Goal: Find specific fact: Find specific fact

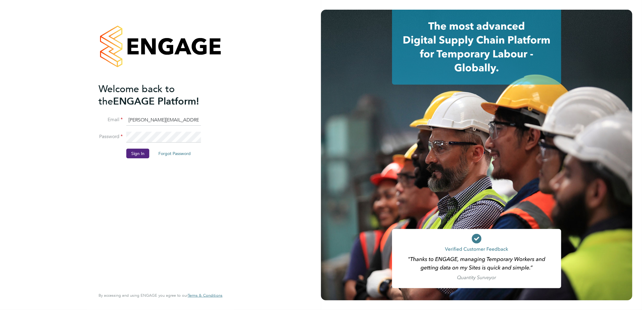
drag, startPoint x: 149, startPoint y: 120, endPoint x: 152, endPoint y: 122, distance: 3.6
click at [150, 120] on input "sasha.baird@pretiumresourcing.co.uk" at bounding box center [163, 120] width 75 height 11
drag, startPoint x: 153, startPoint y: 120, endPoint x: 86, endPoint y: 114, distance: 68.0
click at [86, 113] on div "Welcome back to the ENGAGE Platform! Email sasha.baird@pretiumresourcing.co.uk …" at bounding box center [160, 155] width 321 height 310
type input "bgis@pretiumresourcing.co.uk"
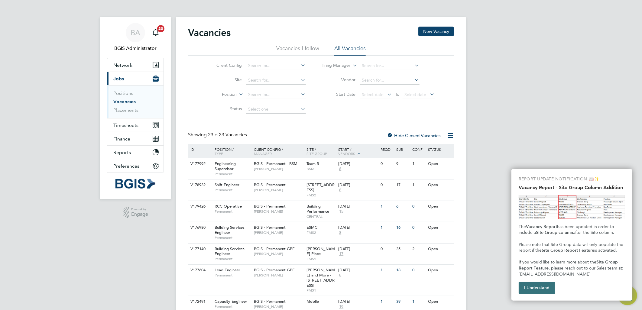
click at [528, 290] on button "I Understand" at bounding box center [537, 288] width 36 height 12
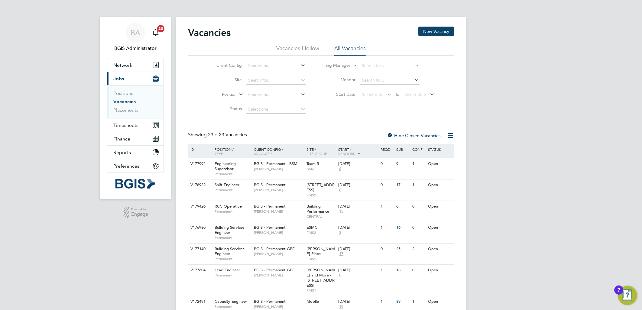
click at [225, 94] on label "Position" at bounding box center [219, 95] width 35 height 6
drag, startPoint x: 222, startPoint y: 113, endPoint x: 226, endPoint y: 112, distance: 4.5
click at [222, 113] on li "Type" at bounding box center [217, 109] width 37 height 8
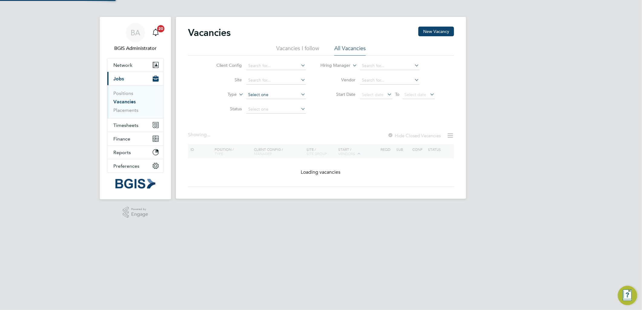
click at [265, 91] on input at bounding box center [276, 95] width 60 height 8
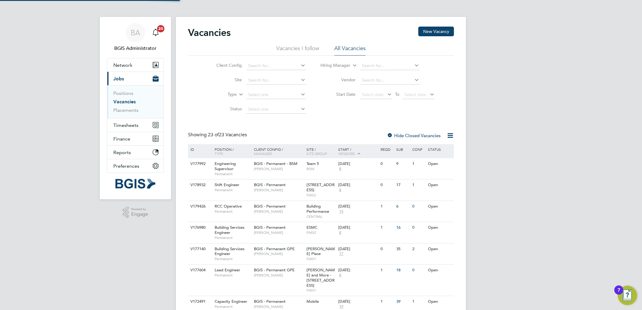
click at [265, 104] on li "Temporary" at bounding box center [276, 103] width 60 height 8
type input "Temporary"
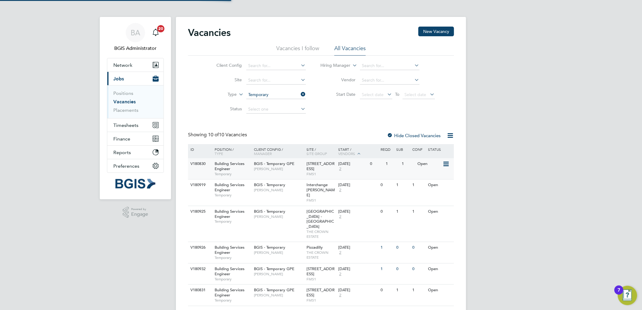
click at [313, 166] on span "[STREET_ADDRESS]" at bounding box center [321, 166] width 28 height 10
click at [307, 182] on div "Interchange Croydon - Workman FMS1" at bounding box center [321, 193] width 32 height 26
click at [309, 55] on li "Vacancies I follow" at bounding box center [297, 50] width 43 height 11
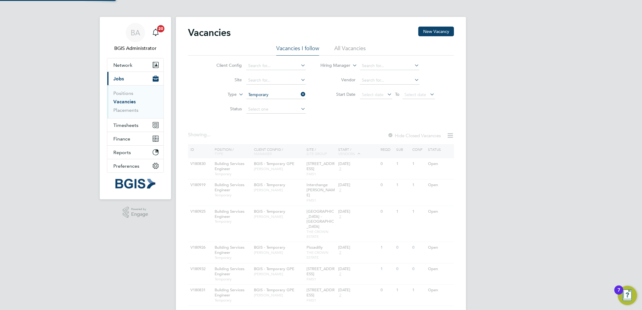
click at [349, 48] on li "All Vacancies" at bounding box center [349, 50] width 31 height 11
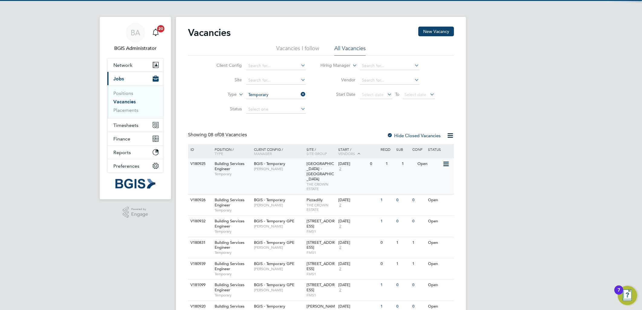
click at [318, 164] on span "Regent Street - Crown Estate" at bounding box center [321, 171] width 28 height 21
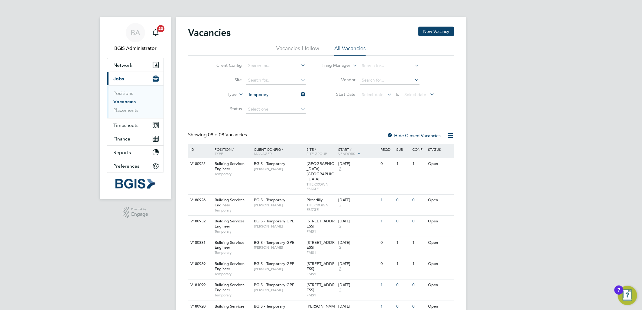
drag, startPoint x: 302, startPoint y: 49, endPoint x: 323, endPoint y: 46, distance: 21.1
click at [301, 50] on li "Vacancies I follow" at bounding box center [297, 50] width 43 height 11
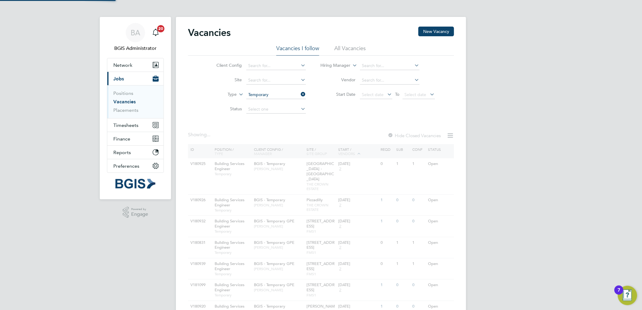
click at [348, 43] on div "Vacancies New Vacancy" at bounding box center [321, 36] width 266 height 18
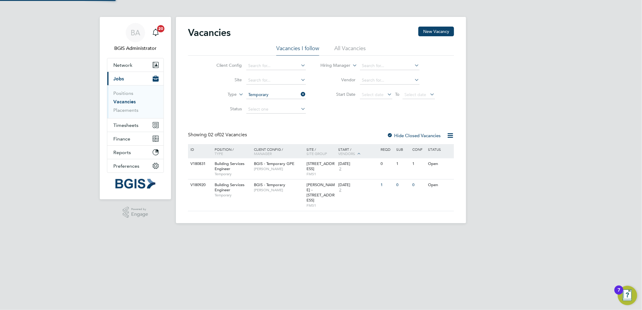
click at [352, 50] on li "All Vacancies" at bounding box center [349, 50] width 31 height 11
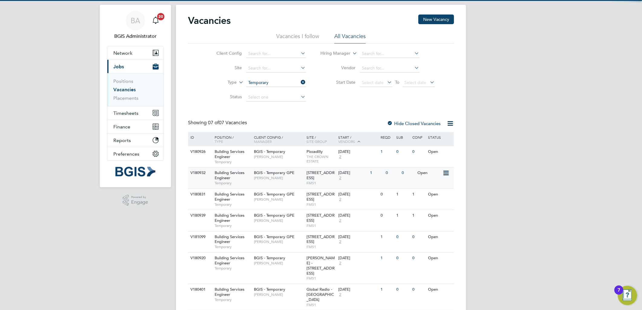
scroll to position [19, 0]
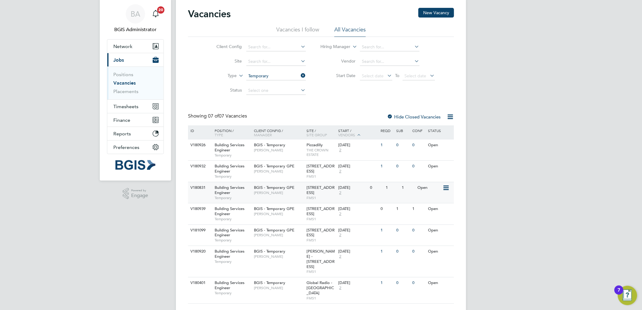
click at [312, 195] on span "[STREET_ADDRESS]" at bounding box center [321, 190] width 28 height 10
click at [289, 147] on div "BGIS - Temporary Kyriacos Savva" at bounding box center [278, 148] width 53 height 16
click at [302, 28] on li "Vacancies I follow" at bounding box center [297, 31] width 43 height 11
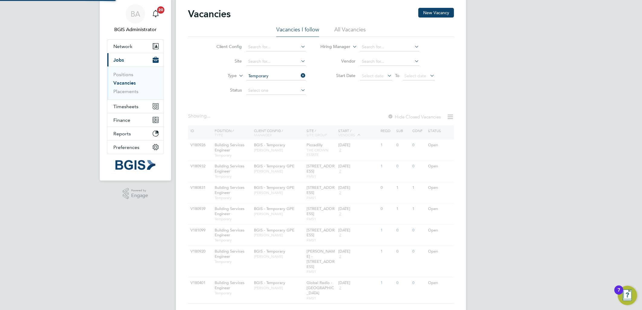
scroll to position [0, 0]
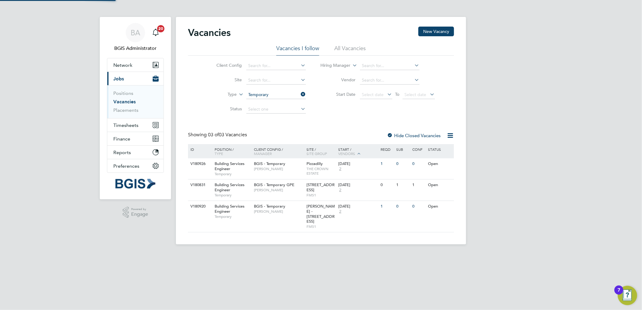
click at [342, 29] on div "Vacancies New Vacancy" at bounding box center [321, 36] width 266 height 18
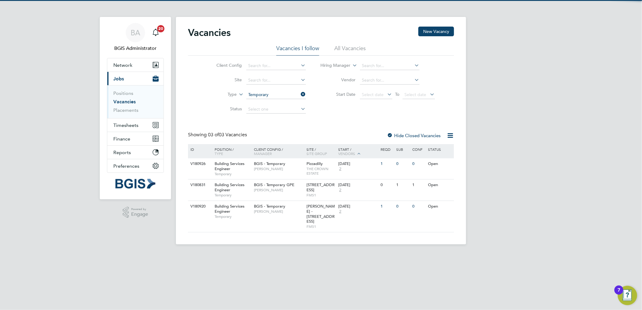
click at [351, 42] on div "Vacancies New Vacancy" at bounding box center [321, 36] width 266 height 18
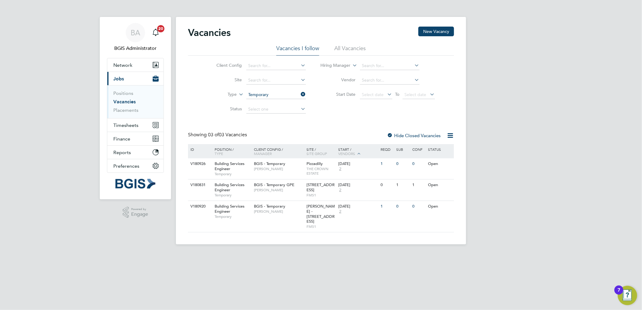
click at [350, 50] on li "All Vacancies" at bounding box center [349, 50] width 31 height 11
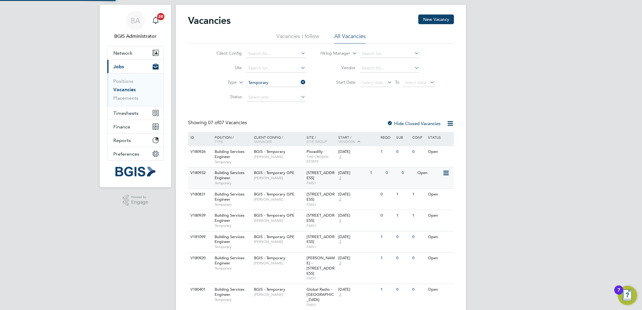
scroll to position [19, 0]
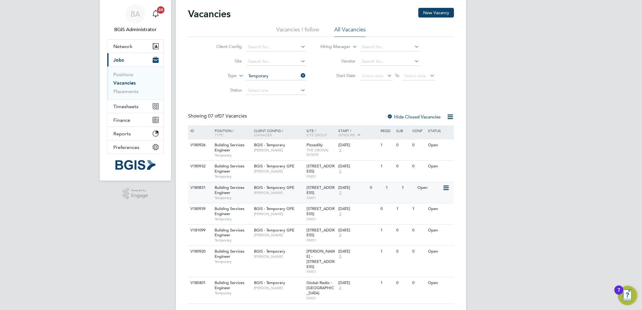
click at [300, 192] on span "Nick Guest" at bounding box center [279, 192] width 50 height 5
click at [316, 218] on span "FMS1" at bounding box center [321, 219] width 29 height 5
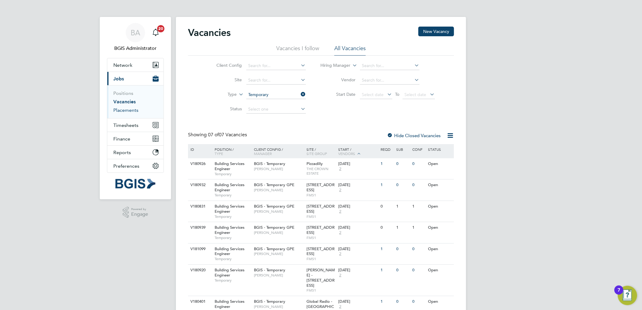
click at [132, 112] on link "Placements" at bounding box center [125, 110] width 25 height 6
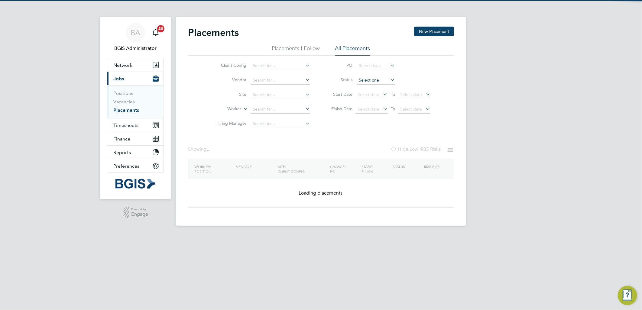
click at [368, 82] on input at bounding box center [376, 80] width 38 height 8
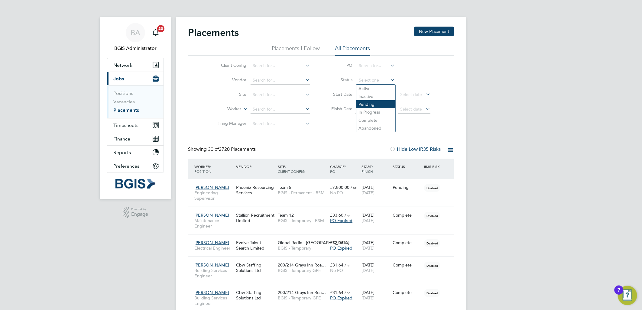
drag, startPoint x: 365, startPoint y: 86, endPoint x: 389, endPoint y: 105, distance: 31.0
click at [365, 86] on li "Active" at bounding box center [375, 89] width 39 height 8
type input "Active"
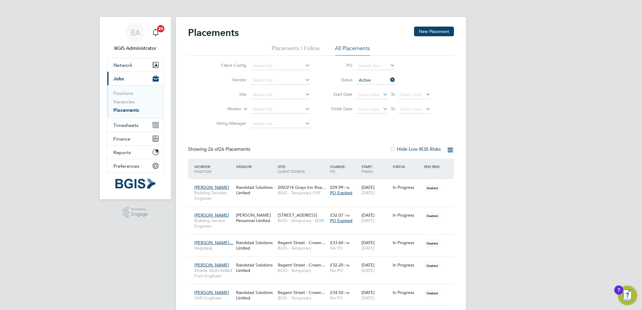
click at [451, 148] on icon at bounding box center [450, 150] width 8 height 8
click at [434, 165] on li "Download Placements Report" at bounding box center [420, 164] width 64 height 8
click at [128, 105] on li "Vacancies" at bounding box center [135, 103] width 45 height 8
click at [126, 103] on link "Vacancies" at bounding box center [123, 102] width 21 height 6
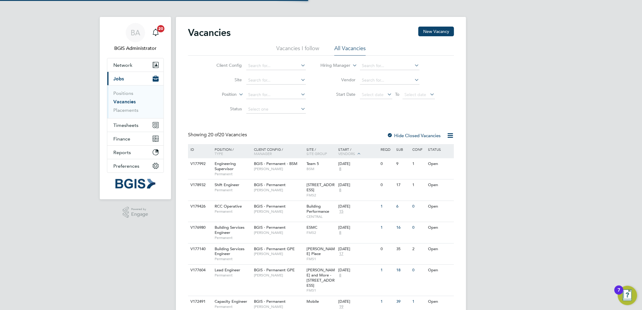
click at [228, 96] on label "Position" at bounding box center [219, 95] width 35 height 6
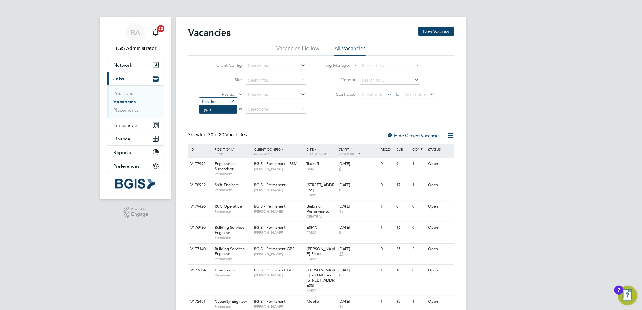
click at [222, 108] on li "Type" at bounding box center [217, 109] width 37 height 8
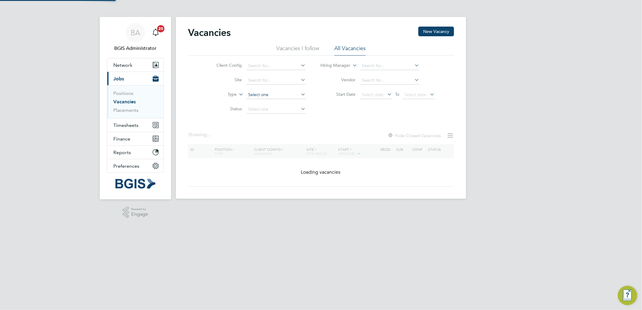
click at [263, 95] on input at bounding box center [276, 95] width 60 height 8
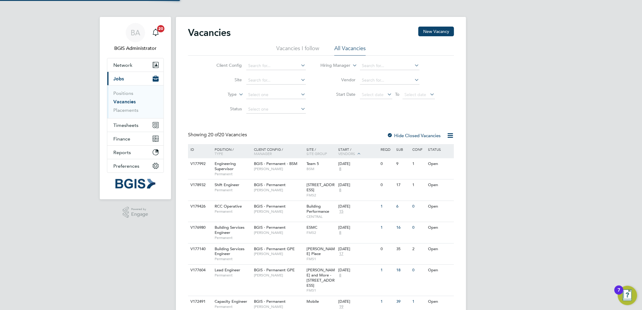
click at [269, 114] on li "Permanent" at bounding box center [276, 111] width 60 height 8
type input "Permanent"
click at [448, 133] on icon at bounding box center [450, 136] width 8 height 8
click at [427, 152] on li "Download Vacancies Report" at bounding box center [422, 150] width 61 height 8
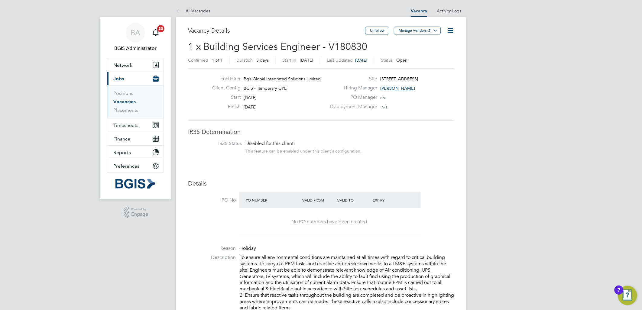
click at [450, 29] on icon at bounding box center [450, 31] width 8 height 8
click at [432, 53] on li "Update Status" at bounding box center [435, 53] width 35 height 8
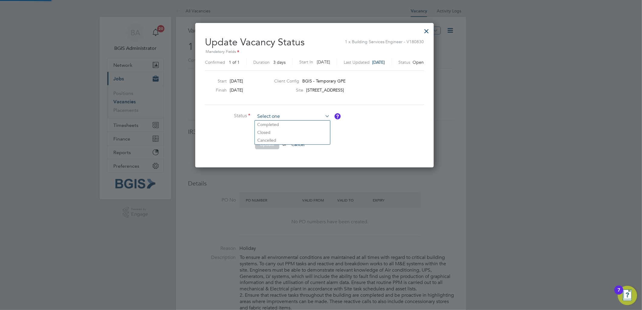
scroll to position [144, 251]
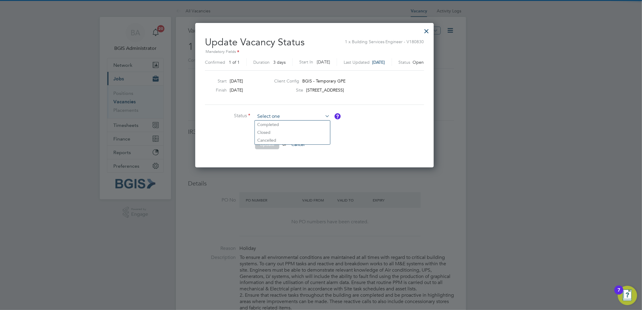
click at [275, 112] on input at bounding box center [292, 116] width 75 height 9
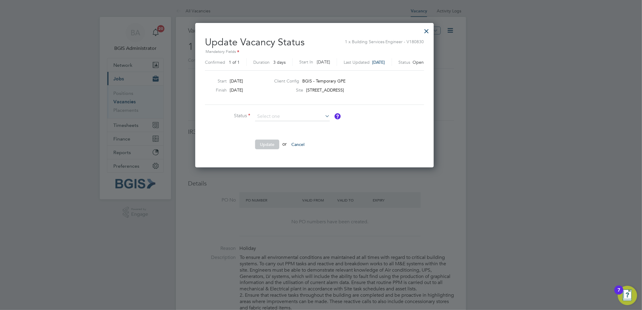
click at [268, 128] on li "Closed" at bounding box center [292, 132] width 75 height 8
type input "Closed"
click at [269, 118] on input at bounding box center [292, 116] width 75 height 9
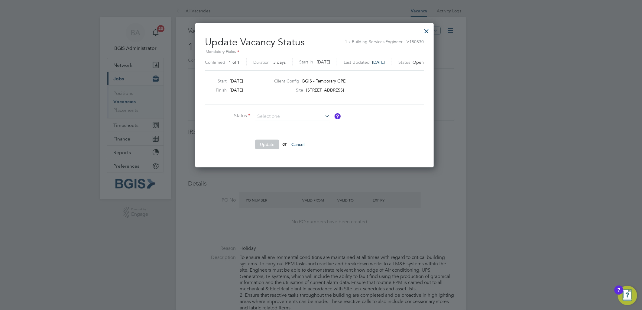
drag, startPoint x: 266, startPoint y: 123, endPoint x: 270, endPoint y: 145, distance: 22.6
click at [266, 123] on li "Completed" at bounding box center [292, 125] width 75 height 8
type input "Completed"
click at [269, 146] on button "Update" at bounding box center [267, 145] width 24 height 10
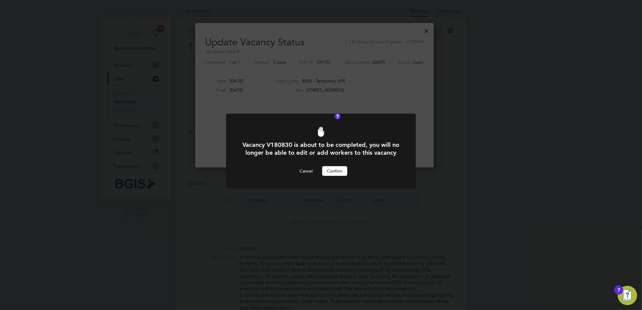
click at [330, 176] on button "Confirm" at bounding box center [334, 171] width 25 height 10
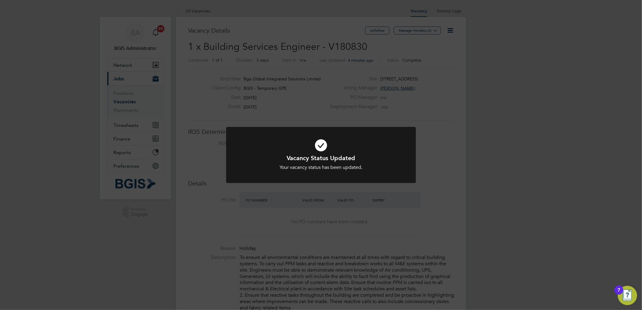
scroll to position [18, 42]
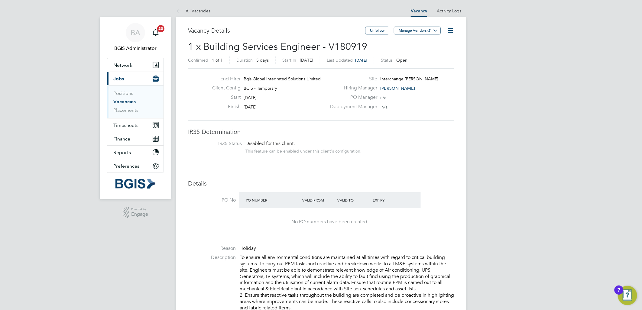
click at [454, 33] on icon at bounding box center [450, 31] width 8 height 8
click at [436, 52] on li "Update Status" at bounding box center [435, 53] width 35 height 8
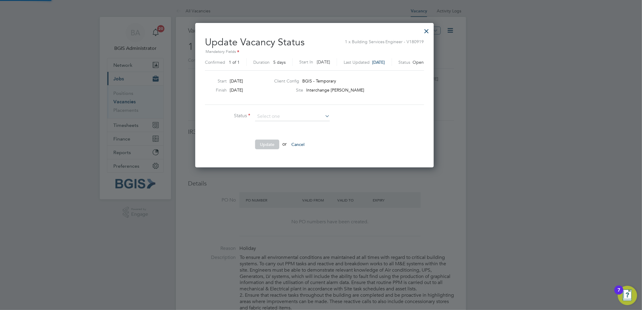
scroll to position [144, 251]
click at [273, 119] on input at bounding box center [292, 116] width 75 height 9
drag, startPoint x: 267, startPoint y: 125, endPoint x: 268, endPoint y: 128, distance: 3.1
click at [267, 125] on li "Completed" at bounding box center [292, 125] width 75 height 8
type input "Completed"
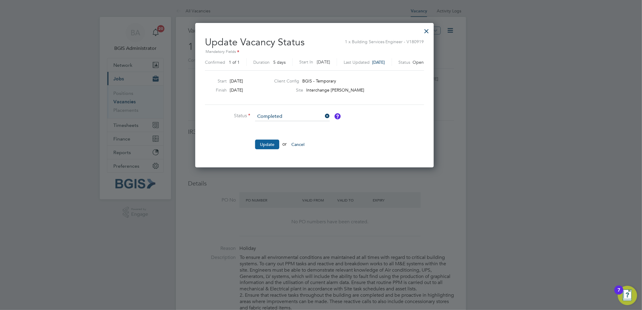
drag, startPoint x: 266, startPoint y: 153, endPoint x: 268, endPoint y: 144, distance: 9.3
click at [266, 152] on li "Update or Cancel" at bounding box center [295, 148] width 181 height 16
click at [268, 144] on button "Update" at bounding box center [267, 145] width 24 height 10
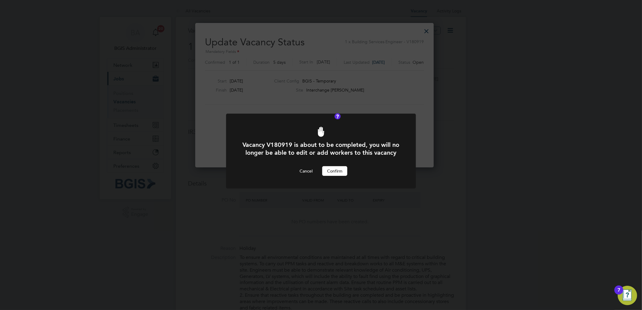
click at [329, 174] on button "Confirm" at bounding box center [334, 171] width 25 height 10
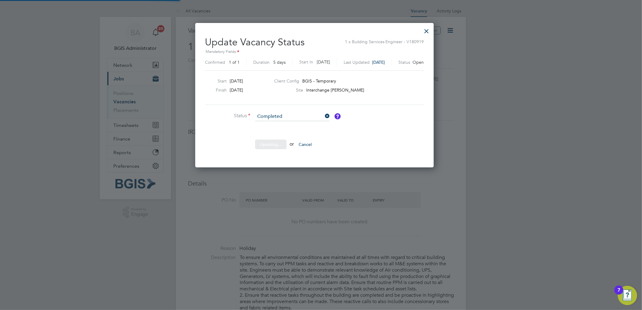
click at [332, 180] on div "Vacancy V180919 is about to be completed, you will no longer be able to edit or…" at bounding box center [321, 155] width 190 height 82
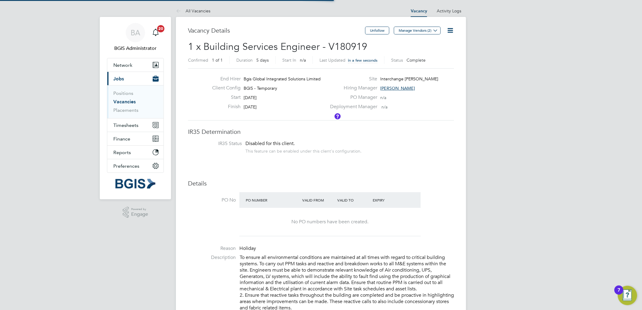
scroll to position [18, 42]
click at [446, 32] on icon at bounding box center [450, 31] width 8 height 8
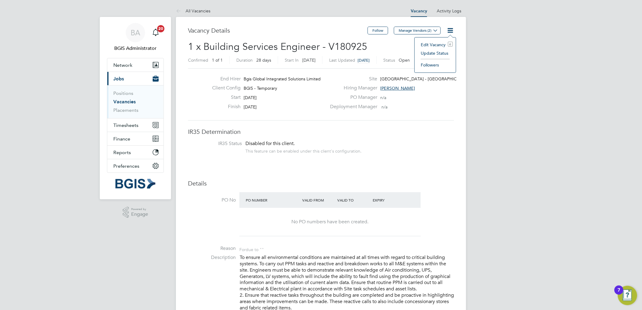
click at [419, 52] on li "Update Status" at bounding box center [435, 53] width 35 height 8
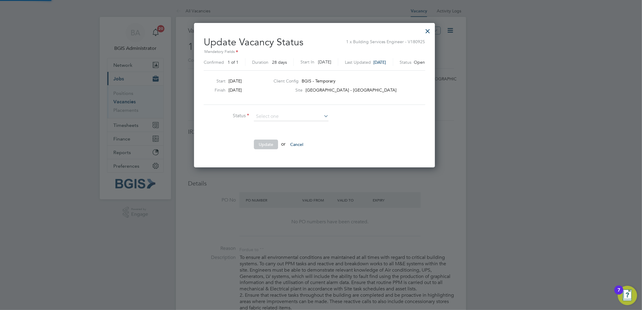
scroll to position [144, 254]
click at [271, 116] on input at bounding box center [291, 116] width 75 height 9
click at [265, 130] on li "Closed" at bounding box center [291, 132] width 75 height 8
type input "Closed"
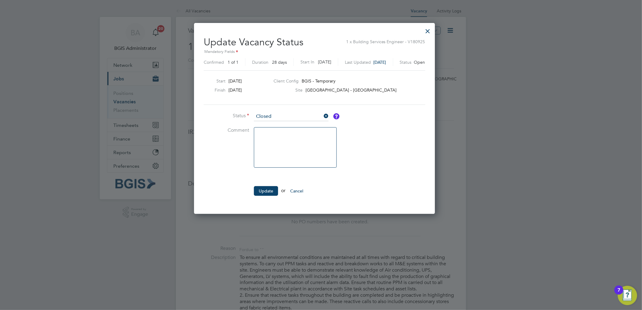
scroll to position [3, 3]
click at [265, 120] on input at bounding box center [291, 116] width 75 height 9
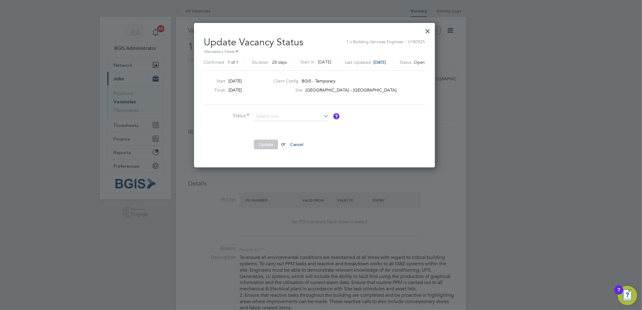
click at [266, 126] on li "Completed" at bounding box center [291, 125] width 75 height 8
type input "Completed"
click at [265, 144] on button "Update" at bounding box center [266, 145] width 24 height 10
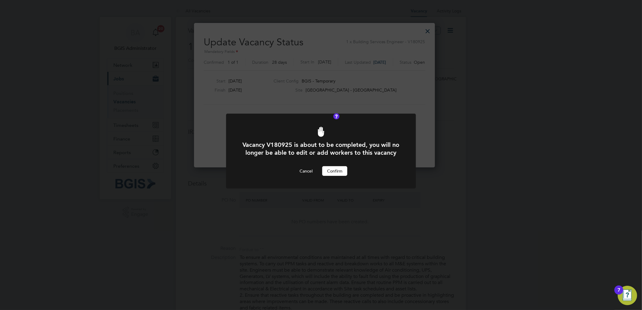
click at [335, 176] on button "Confirm" at bounding box center [334, 171] width 25 height 10
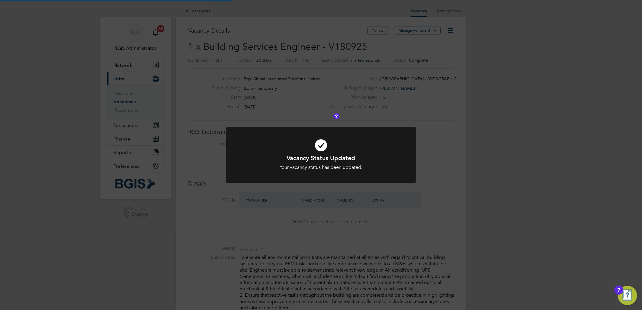
scroll to position [18, 42]
click at [438, 88] on div "Vacancy Status Updated Your vacancy status has been updated. Cancel Okay" at bounding box center [321, 155] width 642 height 310
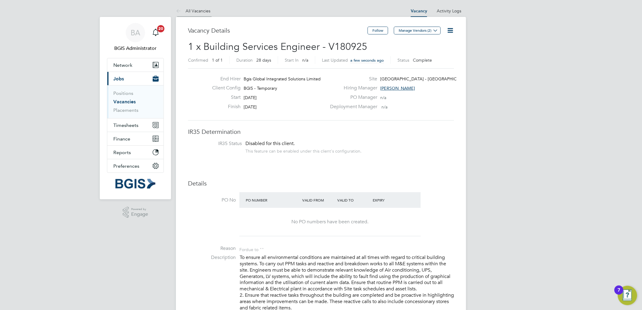
click at [192, 14] on li "All Vacancies" at bounding box center [193, 11] width 34 height 12
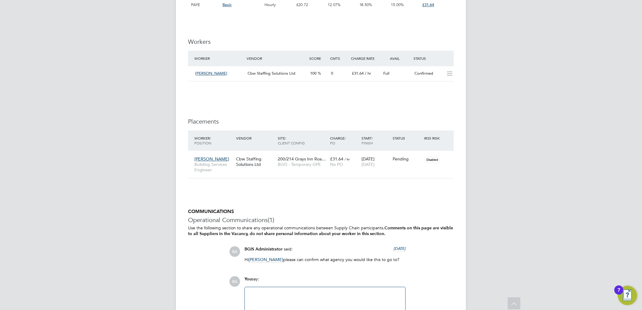
scroll to position [830, 0]
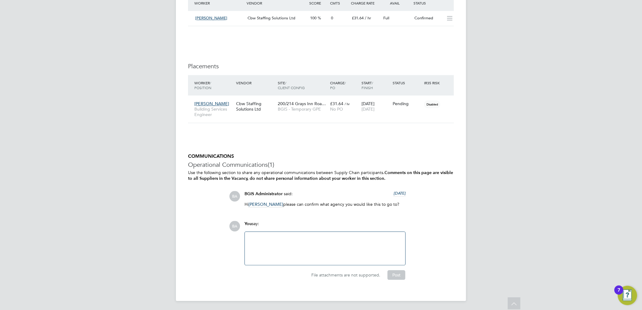
click at [310, 256] on div at bounding box center [324, 248] width 153 height 26
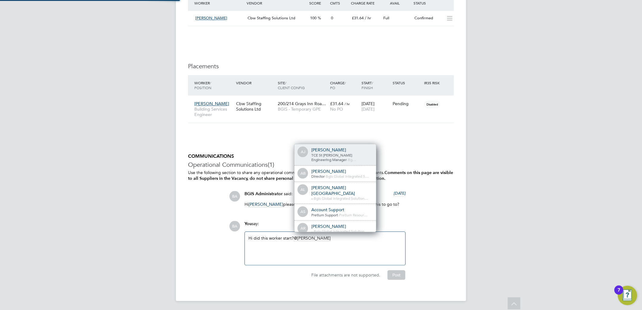
scroll to position [5, 61]
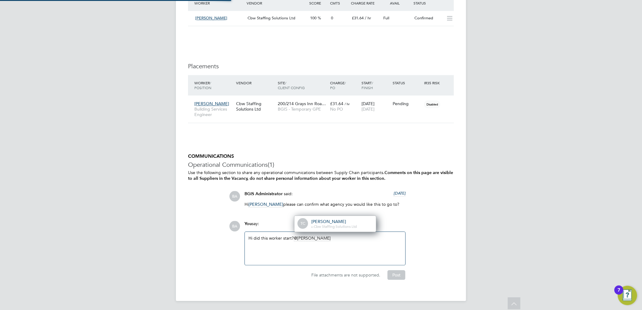
drag, startPoint x: 348, startPoint y: 221, endPoint x: 355, endPoint y: 229, distance: 10.5
click at [350, 222] on div "[PERSON_NAME]" at bounding box center [341, 221] width 60 height 5
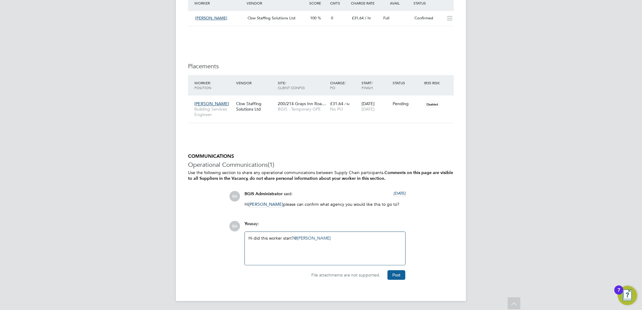
click at [396, 273] on button "Post" at bounding box center [397, 275] width 18 height 10
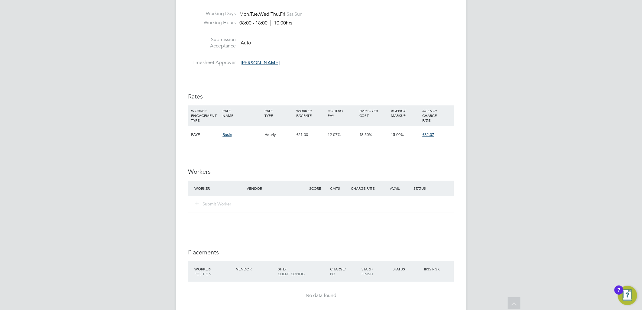
scroll to position [806, 0]
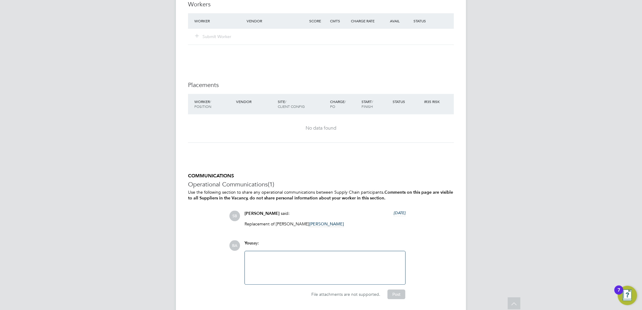
click at [307, 275] on div at bounding box center [324, 268] width 153 height 26
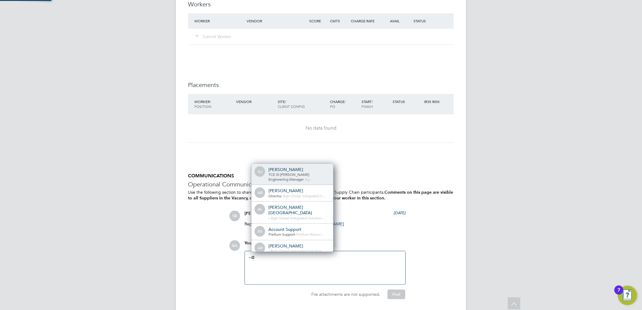
scroll to position [0, 0]
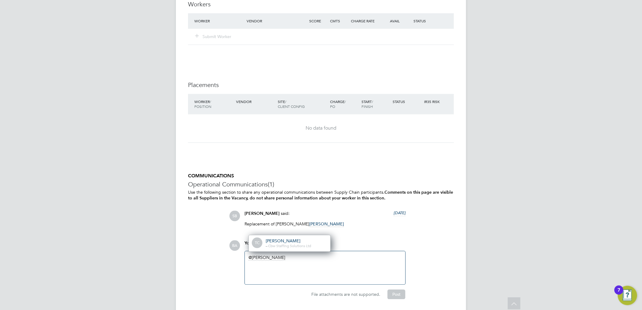
click at [288, 244] on div "- - Cbw Staffing Solutions Ltd" at bounding box center [296, 246] width 60 height 5
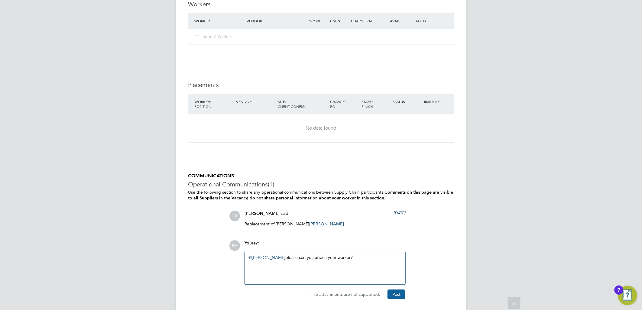
click at [395, 291] on button "Post" at bounding box center [397, 295] width 18 height 10
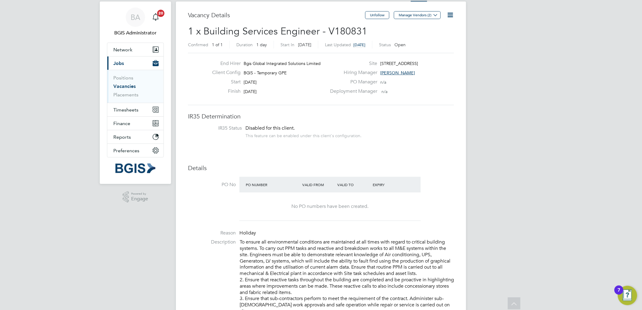
scroll to position [15, 0]
click at [122, 85] on link "Vacancies" at bounding box center [124, 87] width 22 height 6
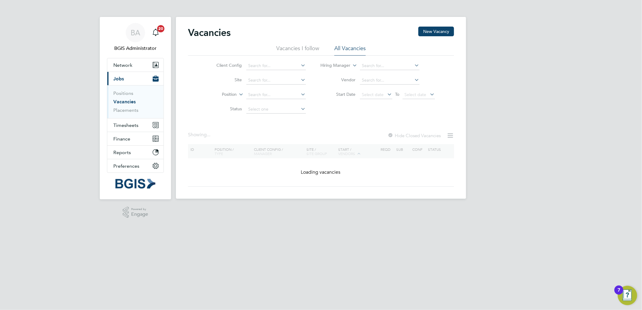
click at [468, 87] on div "BA BGIS Administrator Notifications 20 Applications: Network Team Members Busin…" at bounding box center [321, 104] width 642 height 209
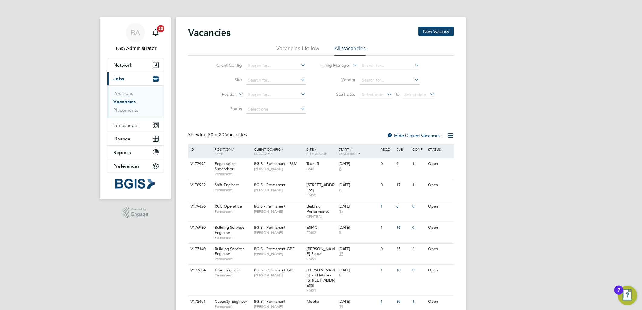
scroll to position [296, 0]
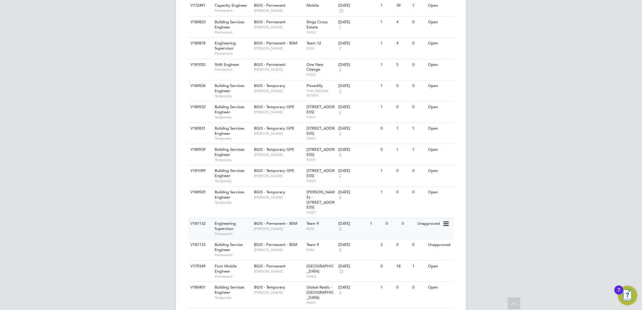
click at [292, 221] on div "V181132 Engineering Supervisor Permanent BGIS - Permanent - BSM [PERSON_NAME] T…" at bounding box center [321, 228] width 266 height 21
click at [316, 240] on div "Team 9 BSM" at bounding box center [321, 247] width 32 height 16
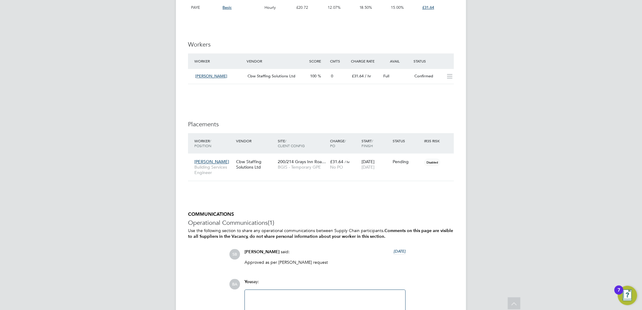
scroll to position [772, 0]
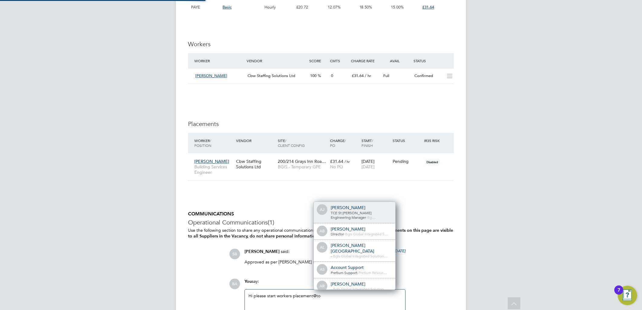
scroll to position [5, 61]
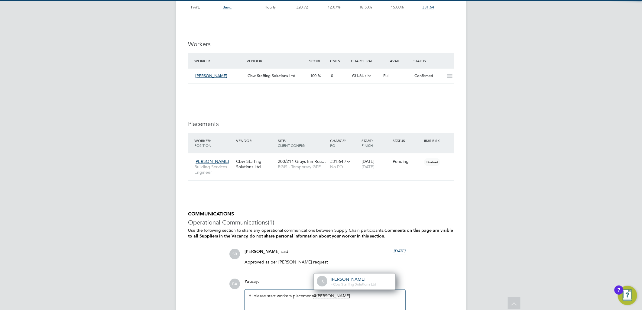
drag, startPoint x: 350, startPoint y: 284, endPoint x: 357, endPoint y: 280, distance: 8.1
click at [351, 284] on span "Cbw Staffing Solutions Ltd" at bounding box center [354, 284] width 43 height 5
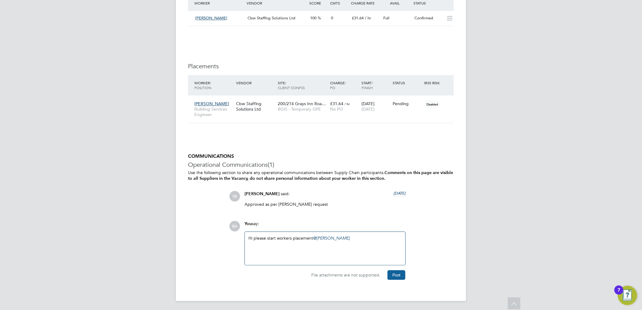
click at [398, 271] on button "Post" at bounding box center [397, 275] width 18 height 10
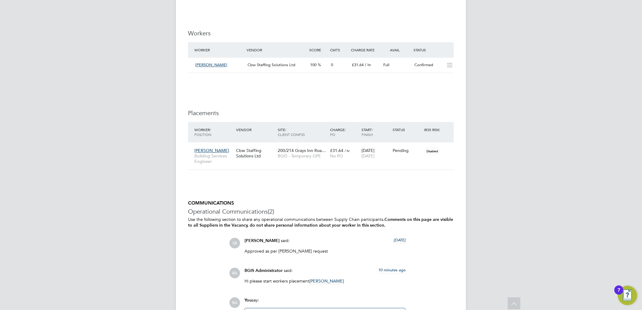
scroll to position [729, 0]
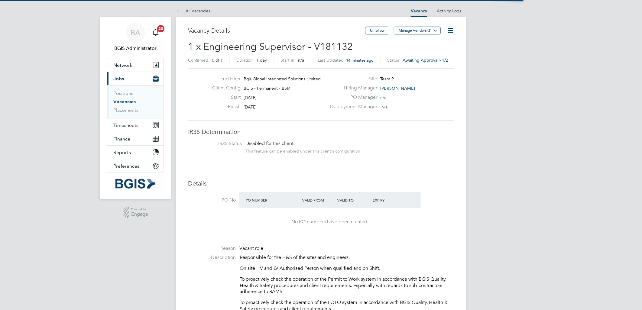
scroll to position [18, 42]
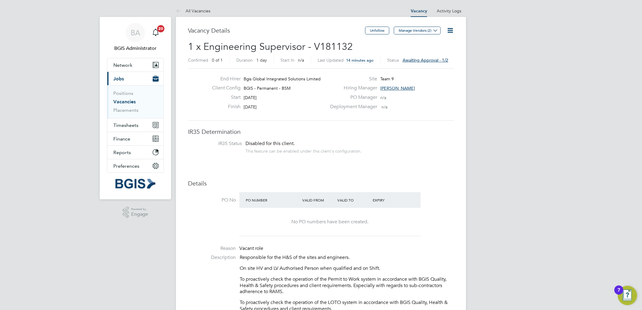
click at [432, 59] on span "Awaiting approval - 1/2" at bounding box center [426, 59] width 46 height 5
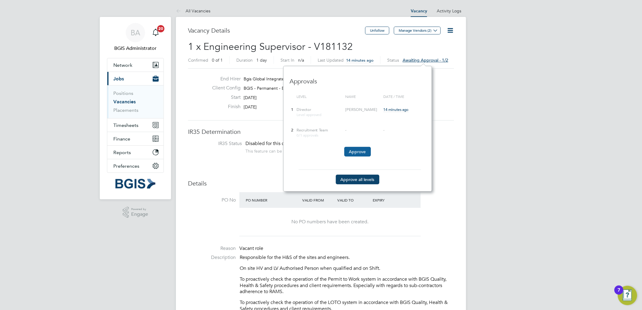
click at [364, 152] on button "Approve" at bounding box center [357, 152] width 27 height 10
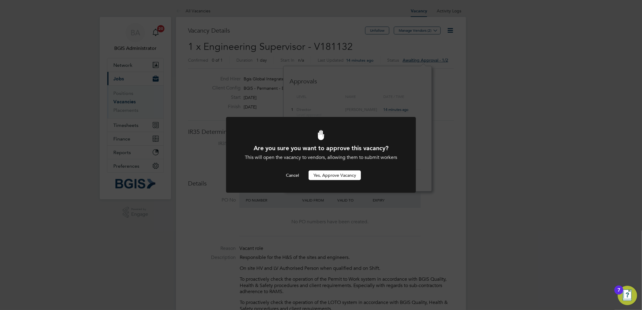
click at [347, 176] on button "Yes, Approve Vacancy" at bounding box center [335, 175] width 52 height 10
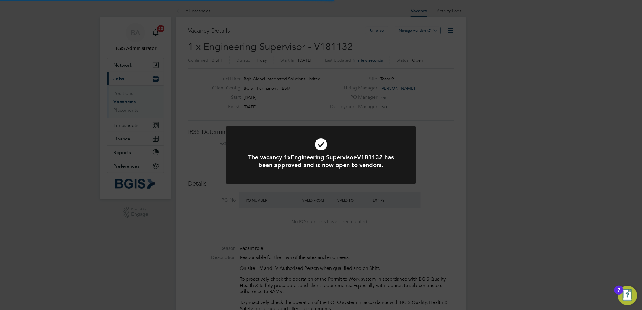
scroll to position [18, 42]
click at [251, 51] on div "The vacancy 1xEngineering Supervisor-V181132 has been approved and is now open …" at bounding box center [321, 155] width 642 height 310
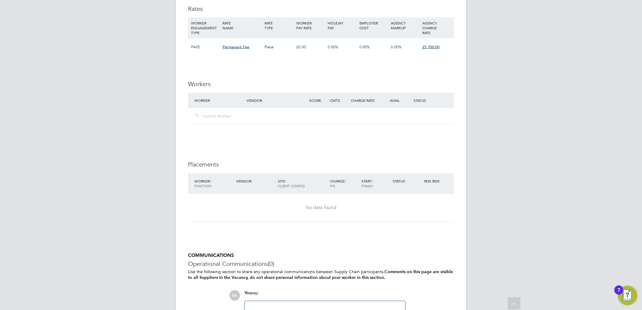
scroll to position [704, 0]
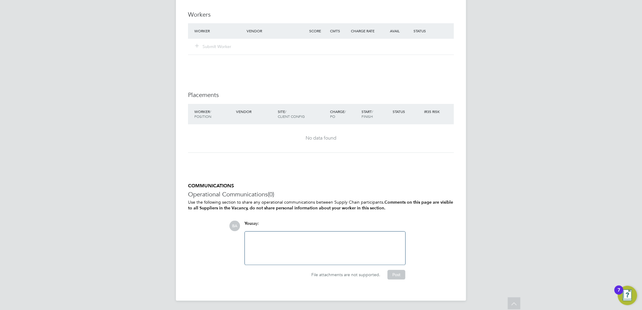
click at [284, 255] on div at bounding box center [324, 248] width 153 height 26
paste div
click at [398, 271] on button "Post" at bounding box center [397, 275] width 18 height 10
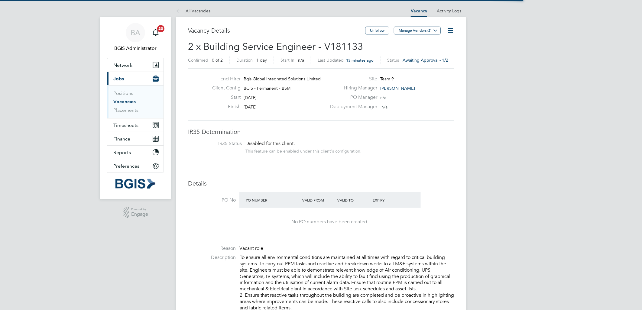
scroll to position [18, 42]
click at [454, 31] on icon at bounding box center [450, 31] width 8 height 8
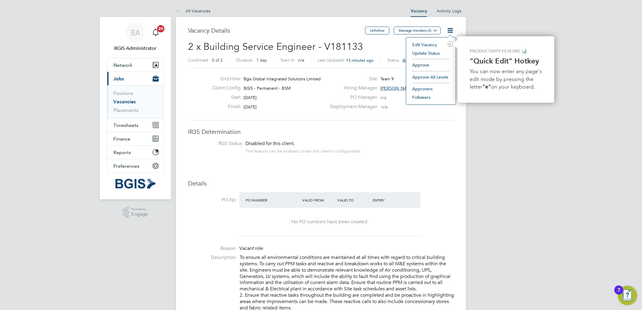
click at [423, 73] on li "Approve All Levels" at bounding box center [431, 77] width 44 height 8
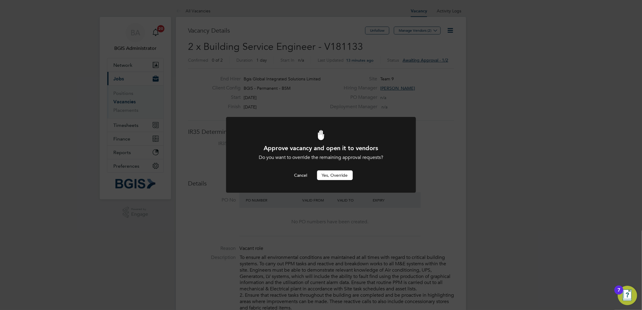
click at [327, 174] on button "Yes, Override" at bounding box center [335, 175] width 36 height 10
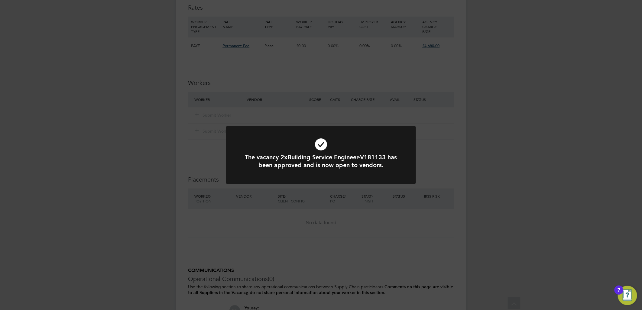
scroll to position [812, 0]
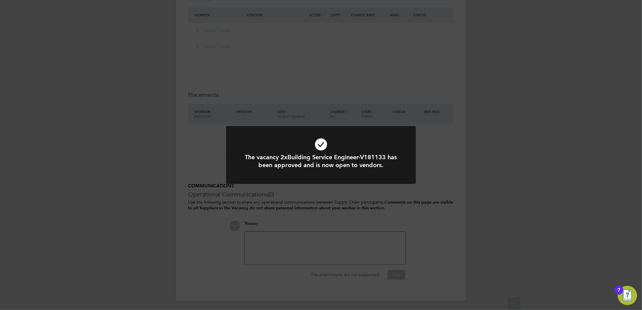
click at [297, 253] on div "The vacancy 2xBuilding Service Engineer-V181133 has been approved and is now op…" at bounding box center [321, 155] width 642 height 310
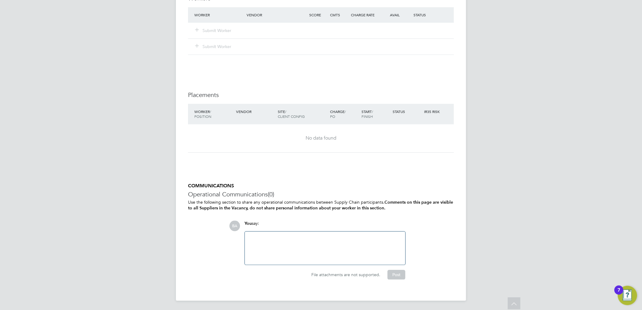
click at [297, 253] on div at bounding box center [324, 248] width 153 height 26
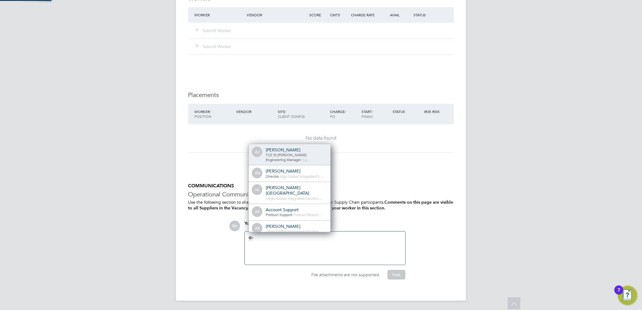
scroll to position [0, 0]
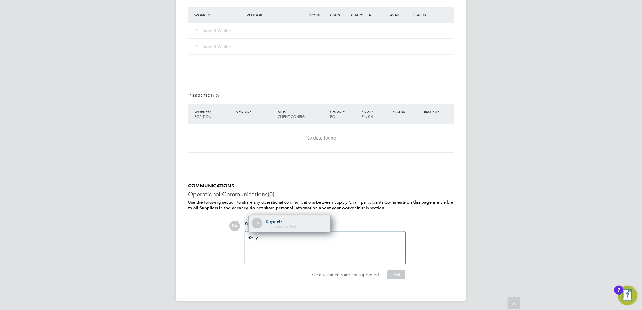
click at [278, 221] on div "Rhymel -" at bounding box center [296, 221] width 60 height 5
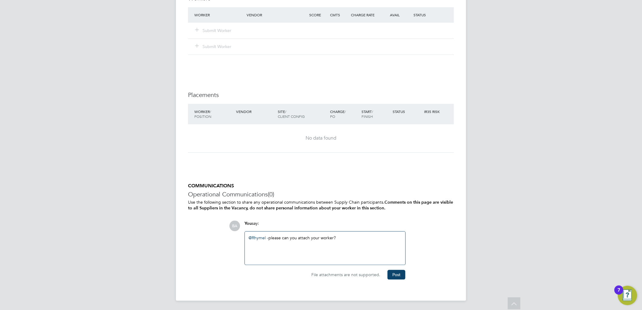
drag, startPoint x: 387, startPoint y: 239, endPoint x: 164, endPoint y: 241, distance: 222.5
copy div "@Rhymel - ​ please can you attach your worker?"
click at [403, 274] on button "Post" at bounding box center [397, 275] width 18 height 10
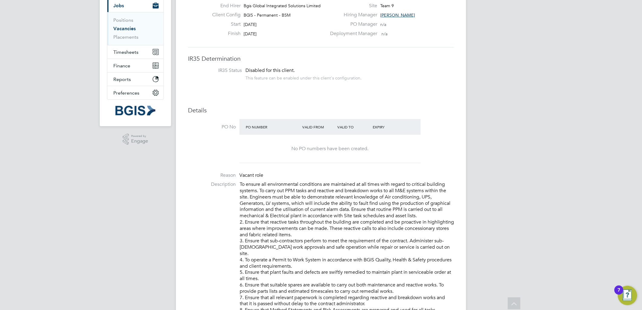
drag, startPoint x: 125, startPoint y: 29, endPoint x: 173, endPoint y: 35, distance: 48.5
click at [125, 29] on link "Vacancies" at bounding box center [124, 29] width 22 height 6
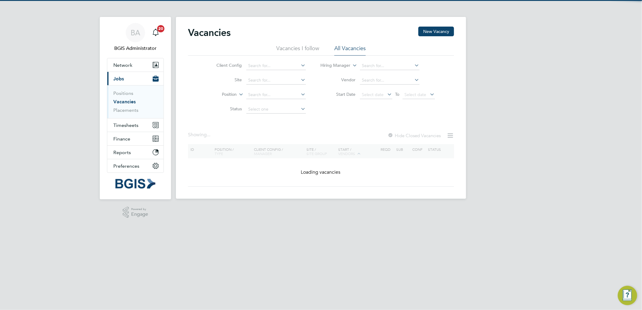
drag, startPoint x: 221, startPoint y: 91, endPoint x: 224, endPoint y: 94, distance: 4.1
click at [221, 92] on li "Position" at bounding box center [257, 95] width 114 height 15
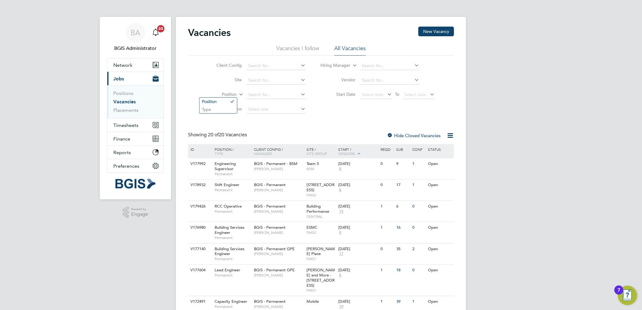
click at [221, 113] on li "Type" at bounding box center [217, 109] width 37 height 8
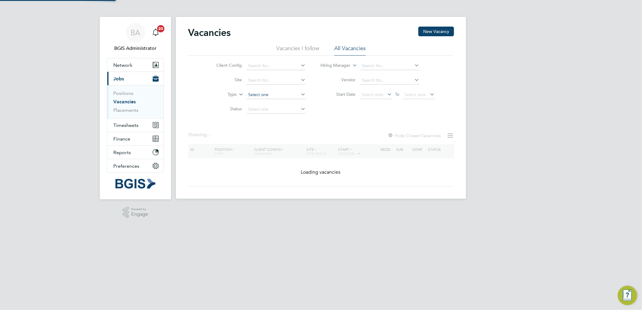
click at [260, 98] on input at bounding box center [276, 95] width 60 height 8
drag, startPoint x: 259, startPoint y: 109, endPoint x: 276, endPoint y: 108, distance: 17.0
click at [260, 109] on li "Permanent" at bounding box center [276, 111] width 60 height 8
type input "Permanent"
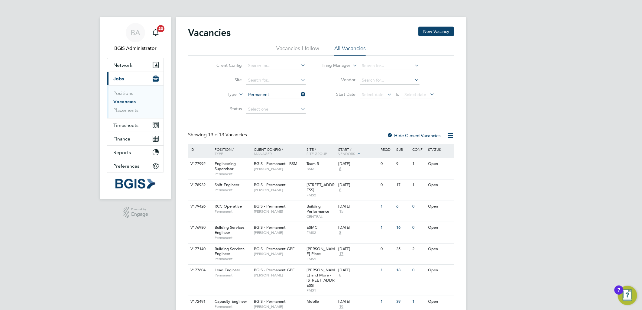
click at [548, 141] on div "BA BGIS Administrator Notifications 20 Applications: Network Team Members Busin…" at bounding box center [321, 231] width 642 height 462
click at [297, 299] on div "BGIS - Permanent Nigel Stamp" at bounding box center [278, 304] width 53 height 16
click at [547, 142] on div "BA BGIS Administrator Notifications 20 Applications: Network Team Members Busin…" at bounding box center [321, 231] width 642 height 462
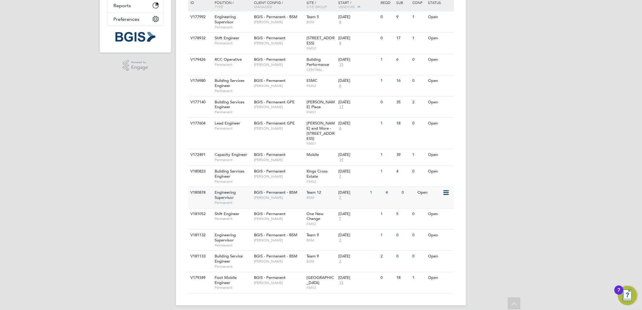
click at [290, 195] on span "[PERSON_NAME]" at bounding box center [279, 197] width 50 height 5
drag, startPoint x: 515, startPoint y: 50, endPoint x: 510, endPoint y: 8, distance: 43.2
click at [515, 50] on div "BA BGIS Administrator Notifications 20 Applications: Network Team Members Busin…" at bounding box center [321, 84] width 642 height 462
click at [304, 174] on div "BGIS - Permanent Jake Osborne" at bounding box center [278, 174] width 53 height 16
click at [259, 60] on span "BGIS - Permanent" at bounding box center [270, 59] width 32 height 5
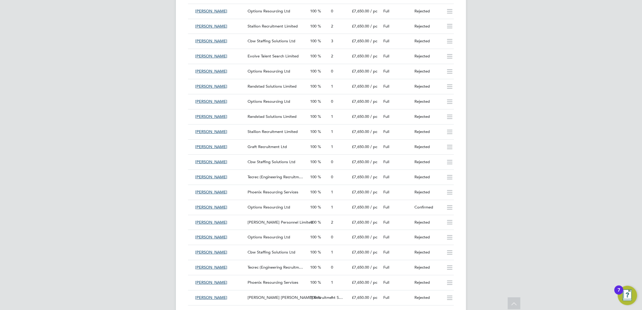
click at [524, 180] on div "BA BGIS Administrator Notifications 20 Applications: Network Team Members Busin…" at bounding box center [321, 134] width 642 height 2661
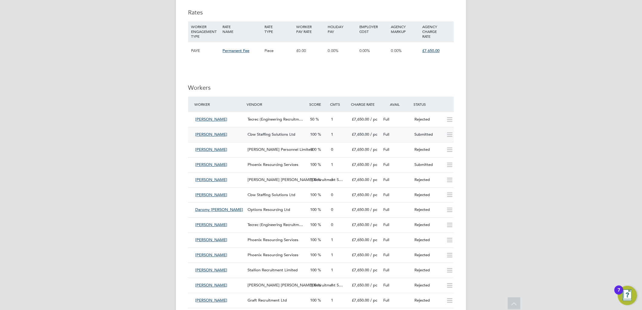
click at [323, 130] on div "100" at bounding box center [318, 135] width 21 height 10
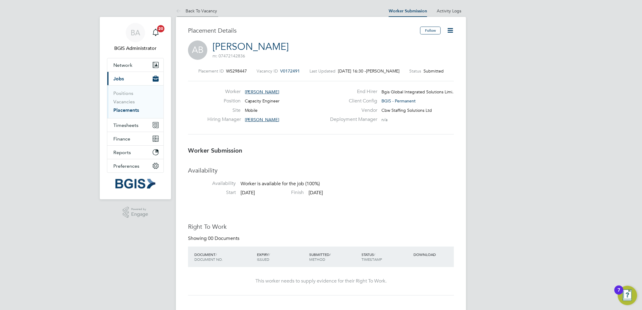
click at [183, 11] on icon at bounding box center [180, 12] width 8 height 8
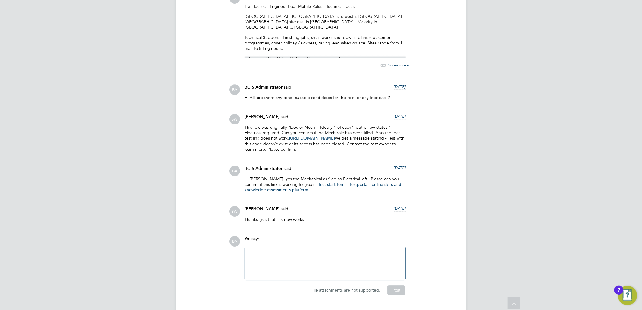
click at [294, 251] on div at bounding box center [324, 264] width 153 height 26
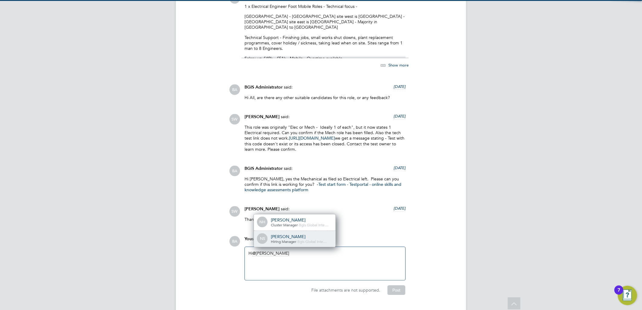
click at [271, 231] on div "NS [PERSON_NAME] Hiring Manager - Bgis Global Inte…" at bounding box center [295, 239] width 82 height 16
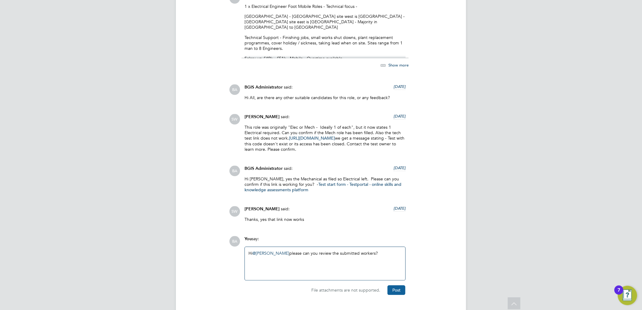
click at [395, 285] on button "Post" at bounding box center [397, 290] width 18 height 10
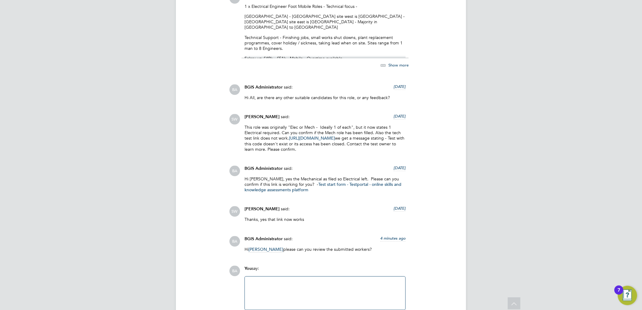
scroll to position [2365, 0]
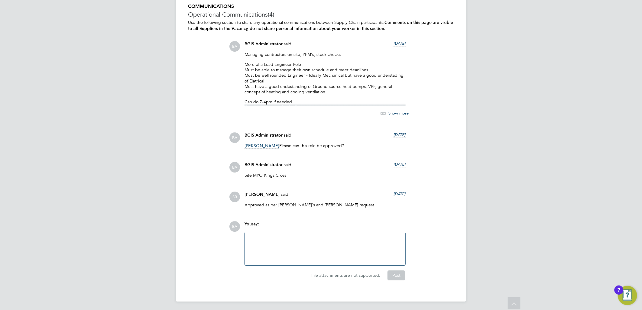
scroll to position [1029, 0]
click at [312, 256] on div at bounding box center [324, 248] width 153 height 26
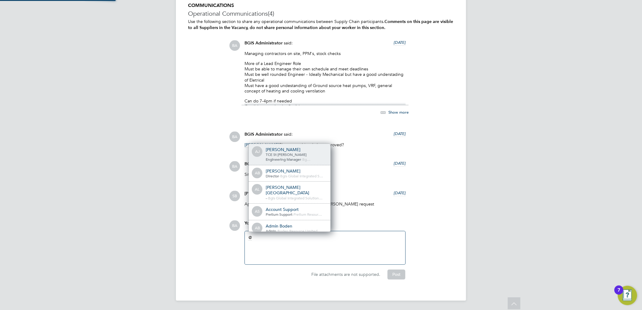
scroll to position [0, 0]
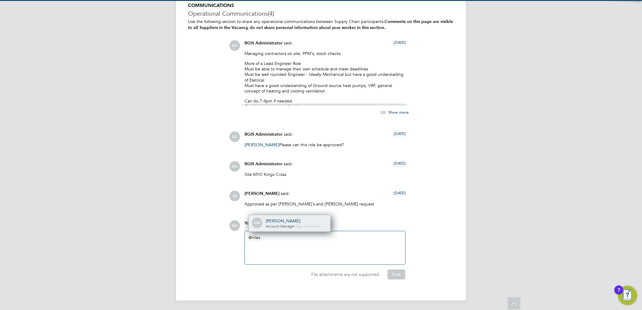
click at [290, 227] on span "Account Manager" at bounding box center [280, 226] width 29 height 5
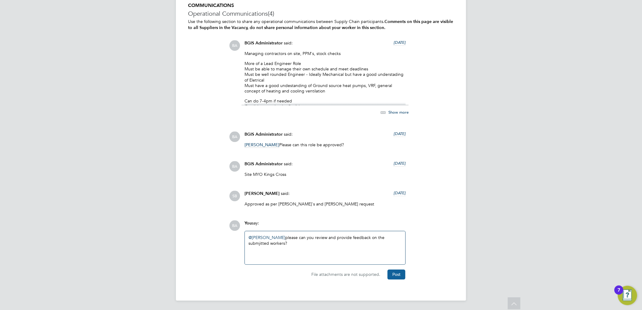
click at [399, 273] on button "Post" at bounding box center [397, 275] width 18 height 10
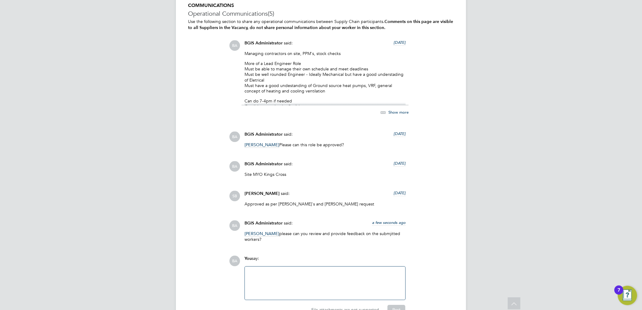
drag, startPoint x: 290, startPoint y: 247, endPoint x: 276, endPoint y: 232, distance: 21.0
click at [276, 232] on div "COMMUNICATIONS Operational Communications (5) Use the following section to shar…" at bounding box center [321, 158] width 266 height 312
drag, startPoint x: 276, startPoint y: 232, endPoint x: 281, endPoint y: 248, distance: 17.2
click at [282, 250] on div "COMMUNICATIONS Operational Communications (5) Use the following section to shar…" at bounding box center [321, 158] width 266 height 312
drag, startPoint x: 276, startPoint y: 239, endPoint x: 277, endPoint y: 235, distance: 4.2
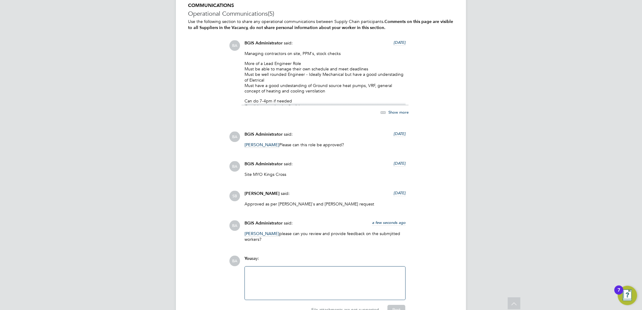
click at [277, 235] on p "Nilesh Makwana please can you review and provide feedback on the submjitted wor…" at bounding box center [325, 236] width 161 height 11
copy p "please can you review and provide feedback on the submjitted workers?"
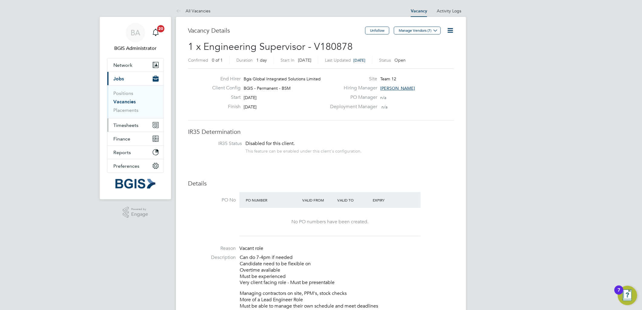
click at [125, 122] on span "Timesheets" at bounding box center [125, 125] width 25 height 6
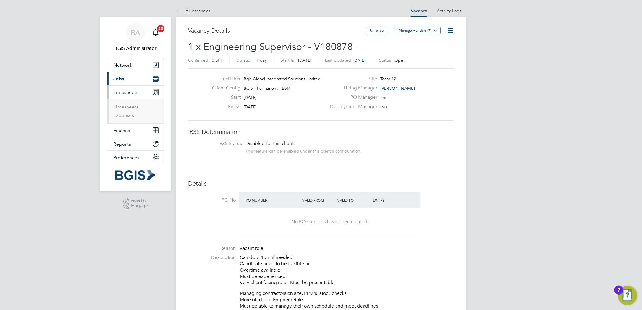
click at [125, 103] on ul "Timesheets Expenses" at bounding box center [135, 111] width 56 height 24
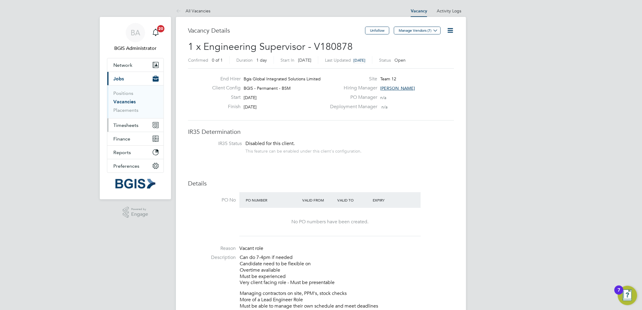
drag, startPoint x: 125, startPoint y: 104, endPoint x: 125, endPoint y: 120, distance: 16.3
click at [125, 120] on button "Timesheets" at bounding box center [135, 124] width 56 height 13
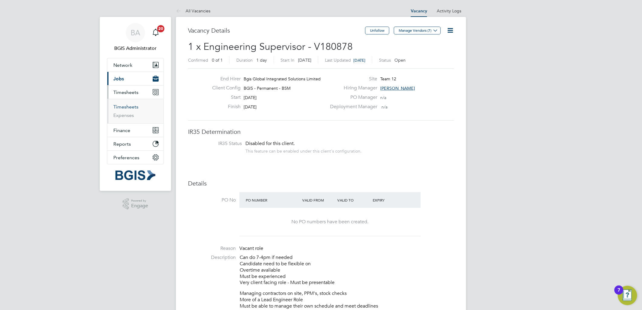
click at [122, 106] on link "Timesheets" at bounding box center [125, 107] width 25 height 6
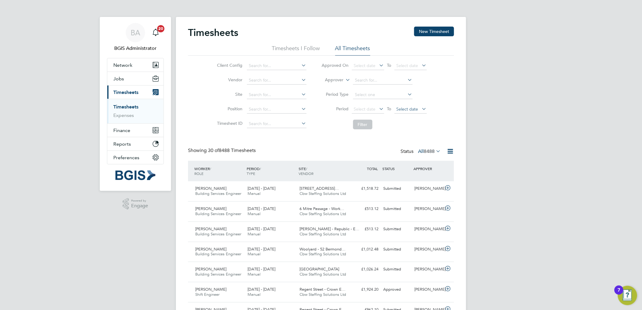
scroll to position [15, 53]
click at [430, 154] on span "8488" at bounding box center [429, 151] width 11 height 6
click at [419, 180] on li "Submitted" at bounding box center [421, 179] width 28 height 8
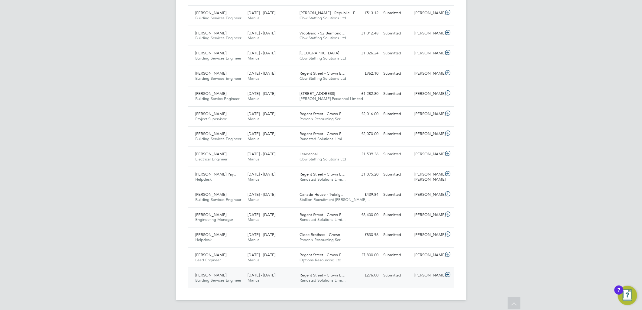
click at [297, 283] on div "Regent Street - Crown E… Randstad Solutions Limi…" at bounding box center [323, 278] width 52 height 15
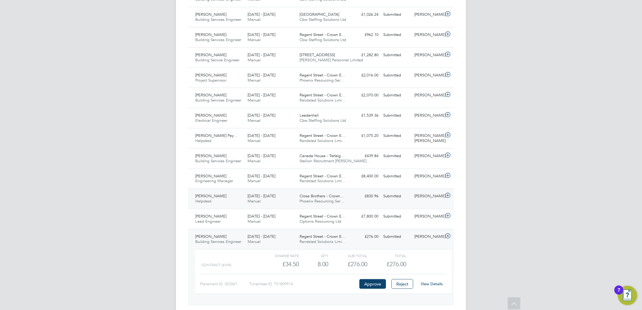
click at [389, 209] on div "Nasheera Bowes Helpdesk 13 - 19 Sep 2025 13 - 19 Sep 2025 Manual Close Brothers…" at bounding box center [321, 199] width 266 height 20
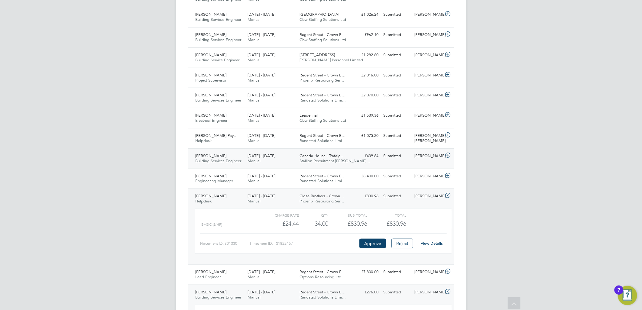
click at [391, 162] on div "Quentin Anderson Building Services Engineer 6 - 12 Sep 2025 6 - 12 Sep 2025 Man…" at bounding box center [321, 158] width 266 height 20
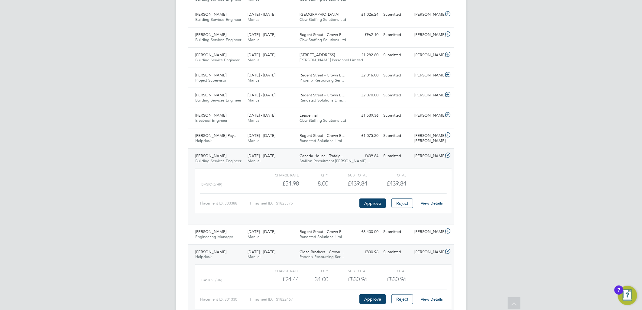
click at [376, 161] on div "£439.84 Submitted" at bounding box center [364, 156] width 31 height 10
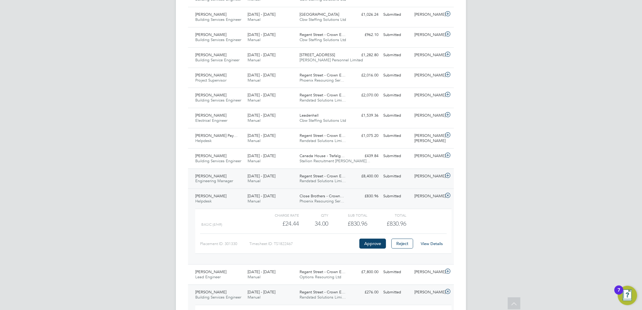
click at [353, 183] on div "Adam Janes Engineering Manager 28 Jul - 3 Aug 2025 28 Jul - 3 Aug 2025 Manual R…" at bounding box center [321, 179] width 266 height 20
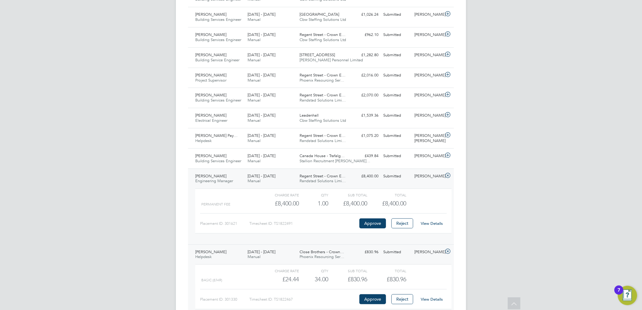
click at [334, 177] on span "Regent Street - Crown E…" at bounding box center [323, 176] width 46 height 5
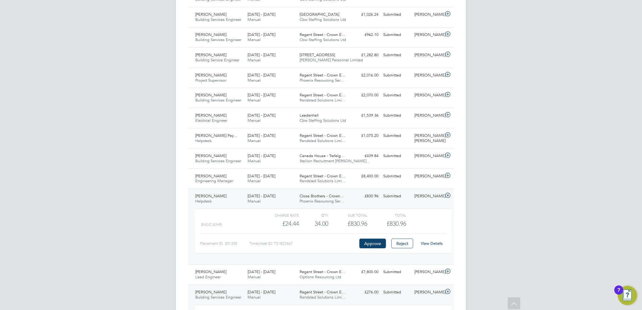
click at [325, 196] on span "Close Brothers - Crown…" at bounding box center [322, 195] width 44 height 5
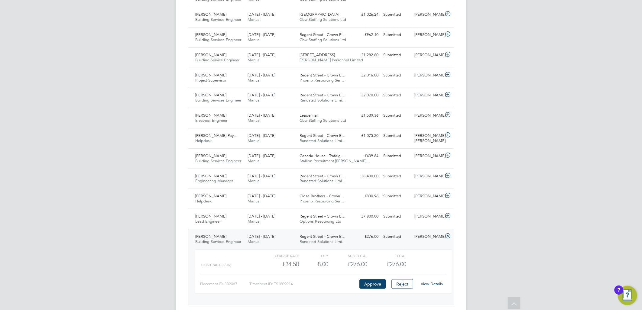
click at [375, 242] on div "£276.00 Submitted" at bounding box center [364, 237] width 31 height 10
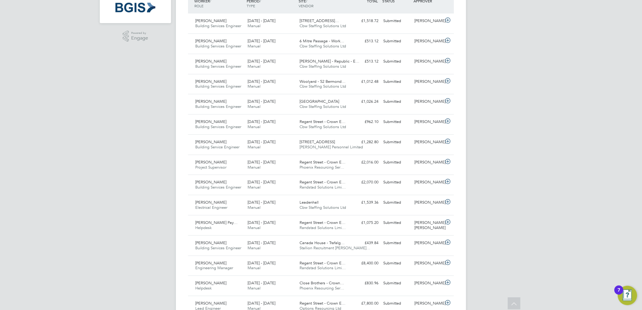
scroll to position [0, 0]
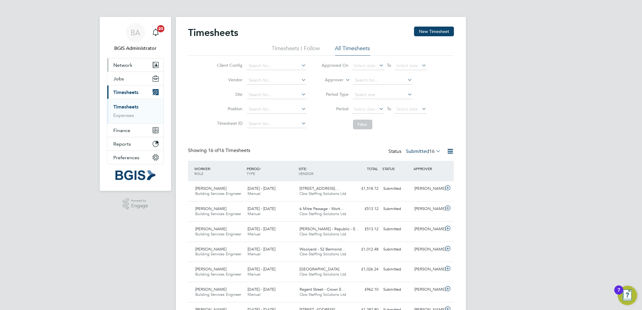
click at [123, 66] on span "Network" at bounding box center [122, 65] width 19 height 6
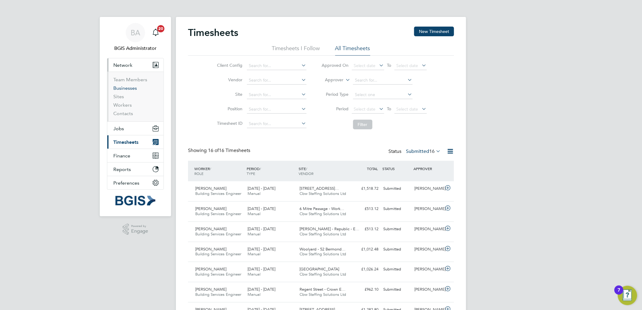
click at [117, 91] on link "Businesses" at bounding box center [125, 88] width 24 height 6
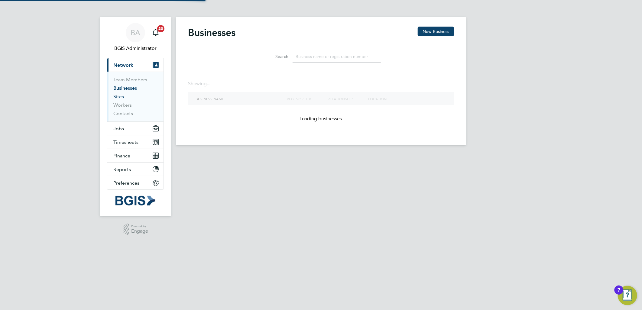
click at [120, 95] on link "Sites" at bounding box center [118, 97] width 11 height 6
click at [333, 54] on input at bounding box center [337, 57] width 88 height 12
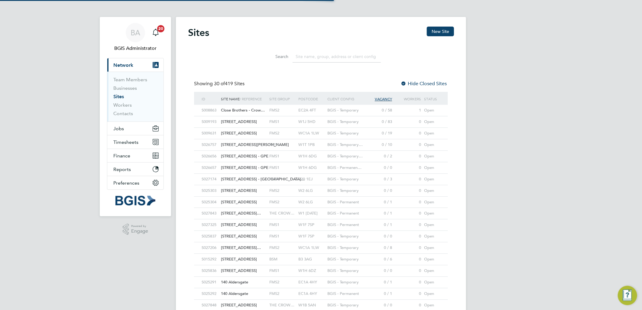
paste input "GPA"
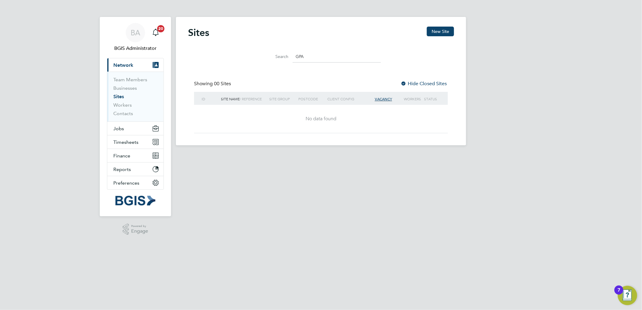
type input "GPA"
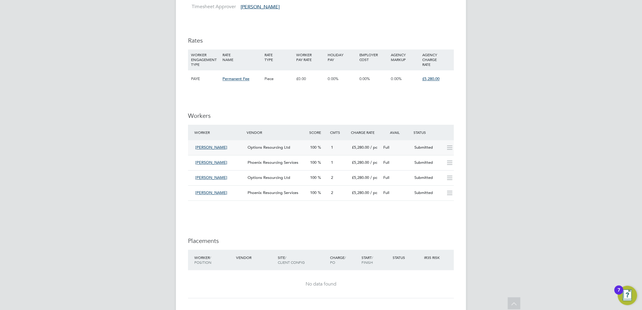
scroll to position [672, 0]
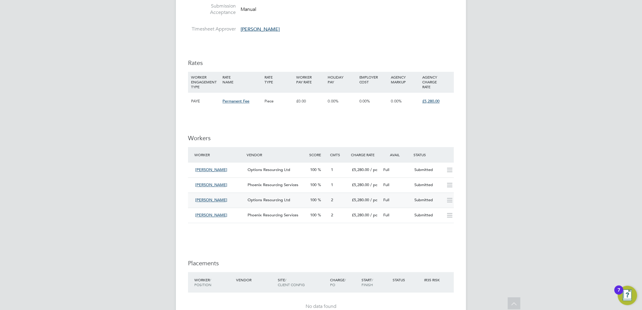
click at [297, 206] on div "[PERSON_NAME] Options Resourcing Ltd 100 2 £5,280.00 / pc Full Submitted" at bounding box center [321, 200] width 266 height 15
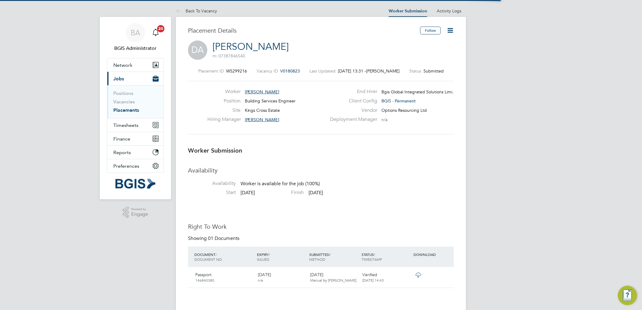
scroll to position [3, 3]
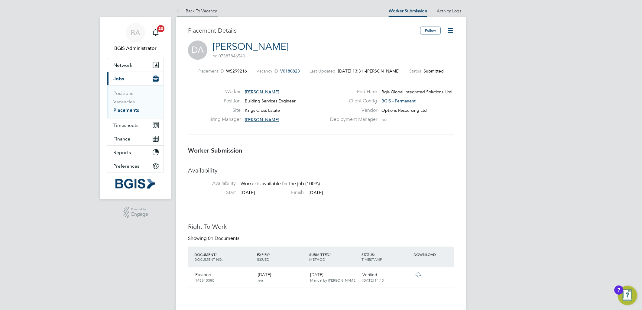
click at [203, 15] on li "Back To Vacancy" at bounding box center [196, 11] width 41 height 12
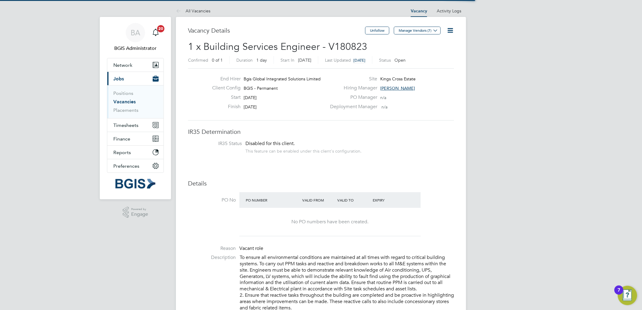
click at [365, 63] on div "Last Updated [DATE]" at bounding box center [348, 60] width 47 height 8
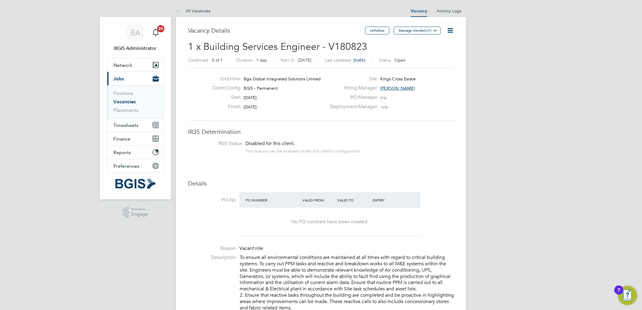
click at [365, 60] on span "[DATE]" at bounding box center [359, 60] width 12 height 5
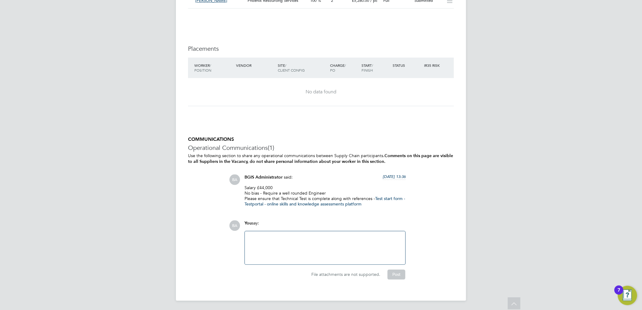
click at [317, 236] on div at bounding box center [325, 247] width 161 height 33
click at [313, 247] on div at bounding box center [324, 248] width 153 height 26
click at [283, 249] on div at bounding box center [324, 248] width 153 height 26
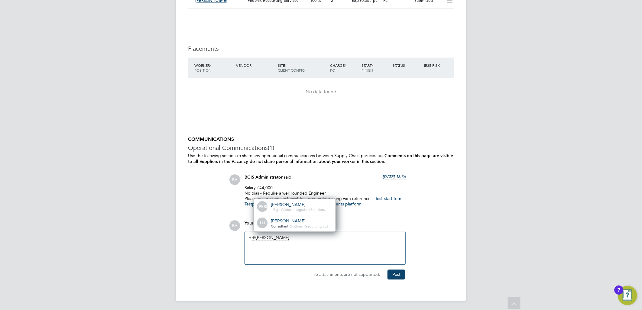
drag, startPoint x: 291, startPoint y: 207, endPoint x: 309, endPoint y: 217, distance: 21.0
click at [291, 207] on span "Bgis Global Integrated Solution…" at bounding box center [300, 209] width 54 height 5
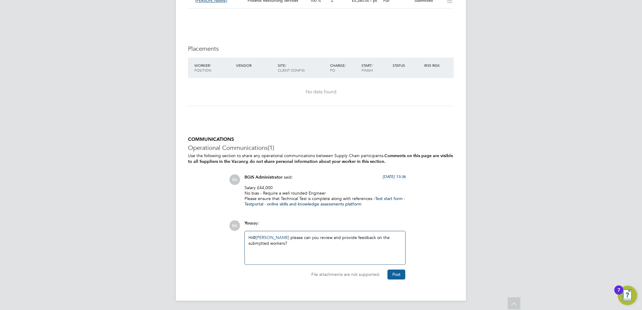
click at [397, 276] on button "Post" at bounding box center [397, 275] width 18 height 10
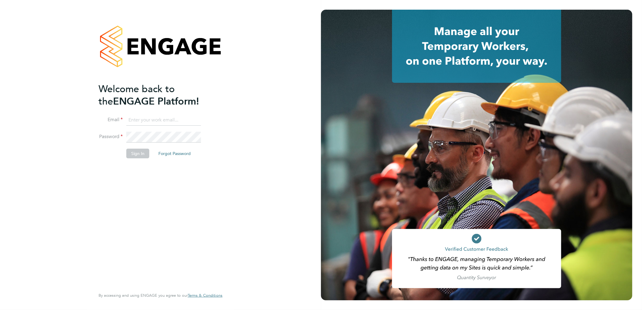
type input "[PERSON_NAME][EMAIL_ADDRESS][DOMAIN_NAME]"
click at [135, 150] on button "Sign In" at bounding box center [137, 154] width 23 height 10
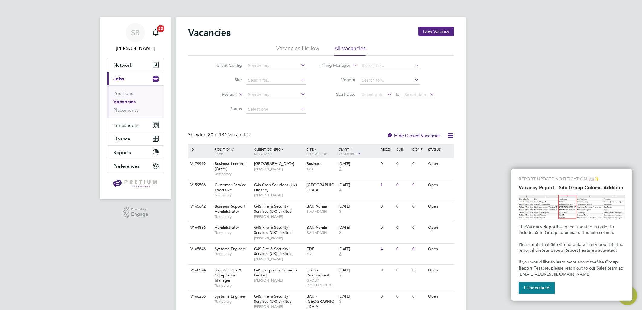
drag, startPoint x: 369, startPoint y: 96, endPoint x: 369, endPoint y: 102, distance: 5.8
click at [369, 96] on span "Select date" at bounding box center [373, 94] width 22 height 5
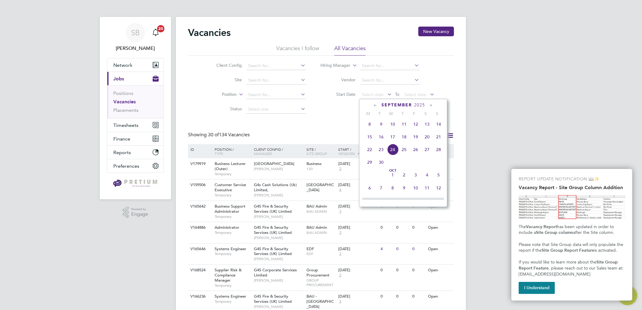
scroll to position [153, 0]
click at [367, 181] on span "[DATE]" at bounding box center [369, 178] width 11 height 11
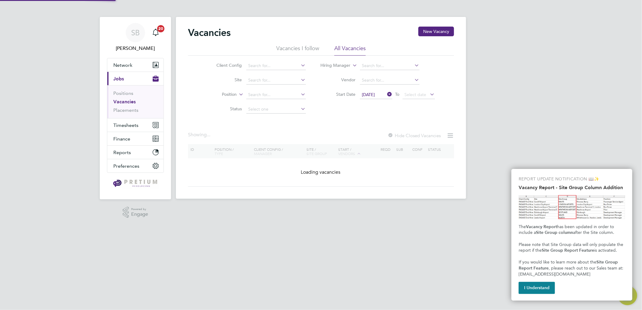
click at [538, 281] on div "REPORT UPDATE NOTIFICATION 📖✨ Vacancy Report - Site Group Column Addition The V…" at bounding box center [571, 235] width 121 height 132
click at [545, 289] on button "I Understand" at bounding box center [537, 288] width 36 height 12
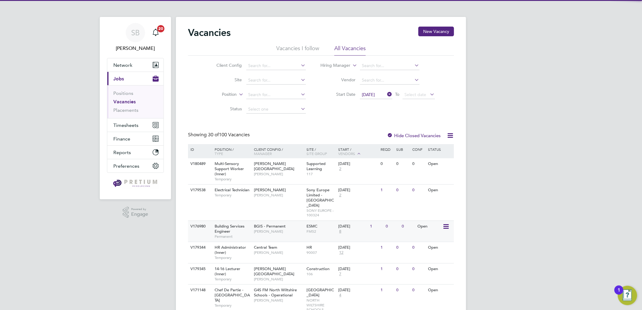
scroll to position [168, 0]
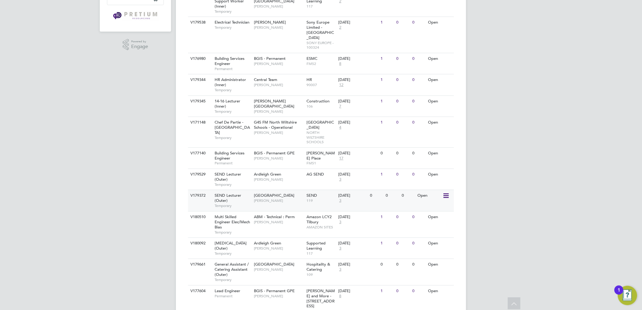
click at [271, 193] on span "[GEOGRAPHIC_DATA]" at bounding box center [274, 195] width 41 height 5
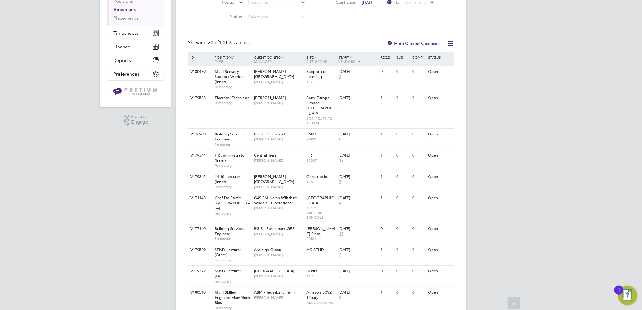
scroll to position [0, 0]
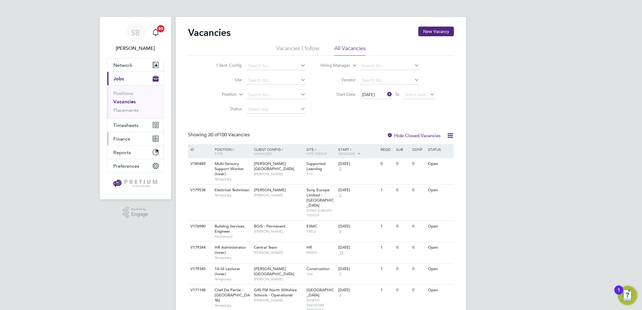
click at [127, 139] on span "Finance" at bounding box center [121, 139] width 17 height 6
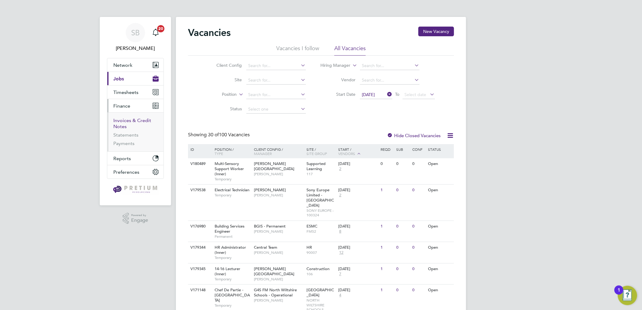
click at [121, 124] on link "Invoices & Credit Notes" at bounding box center [132, 124] width 38 height 12
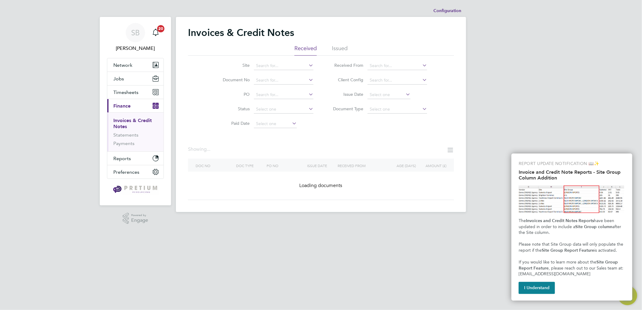
click at [340, 52] on li "Issued" at bounding box center [340, 50] width 16 height 11
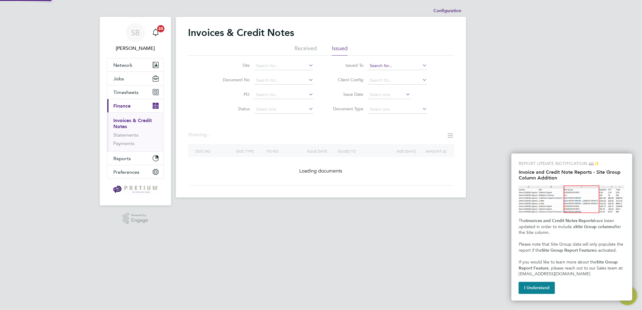
click at [378, 63] on input at bounding box center [398, 66] width 60 height 8
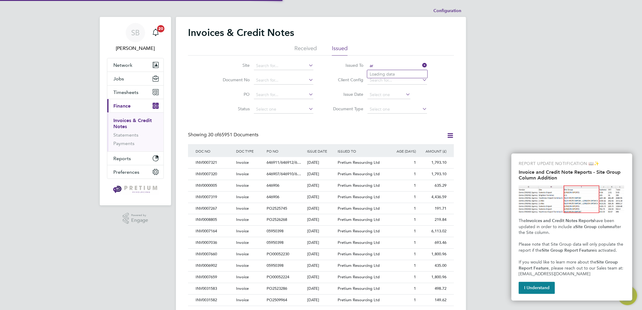
type input "a"
click at [388, 72] on li "New City College Limited" at bounding box center [397, 74] width 60 height 8
type input "New City College Limited"
click at [306, 161] on div "[DATE]" at bounding box center [321, 162] width 31 height 11
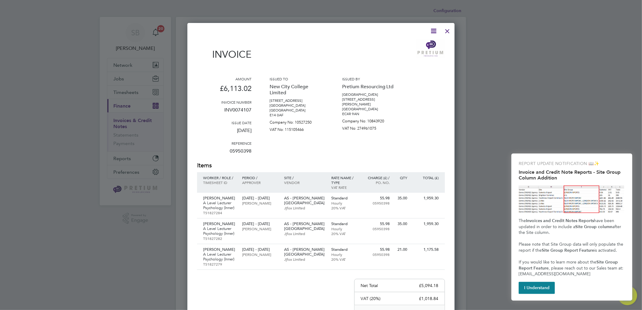
click at [235, 151] on p "05950398" at bounding box center [224, 154] width 54 height 16
copy p "05950398"
click at [540, 289] on button "I Understand" at bounding box center [537, 288] width 36 height 12
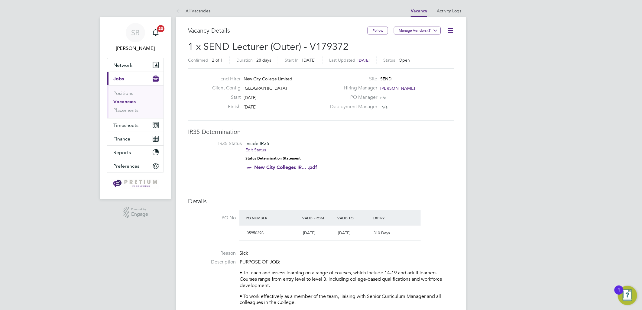
click at [253, 234] on span "05950398" at bounding box center [255, 232] width 17 height 5
drag, startPoint x: 253, startPoint y: 234, endPoint x: 298, endPoint y: 233, distance: 45.4
click at [315, 233] on span "[DATE]" at bounding box center [309, 232] width 12 height 5
drag, startPoint x: 268, startPoint y: 233, endPoint x: 246, endPoint y: 233, distance: 22.4
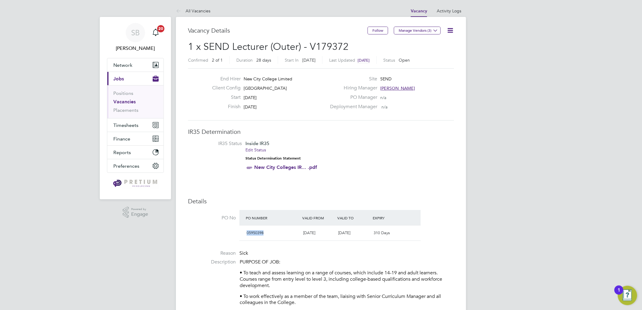
click at [246, 233] on div "05950398" at bounding box center [272, 233] width 57 height 10
copy span "05950398"
